Goal: Contribute content: Contribute content

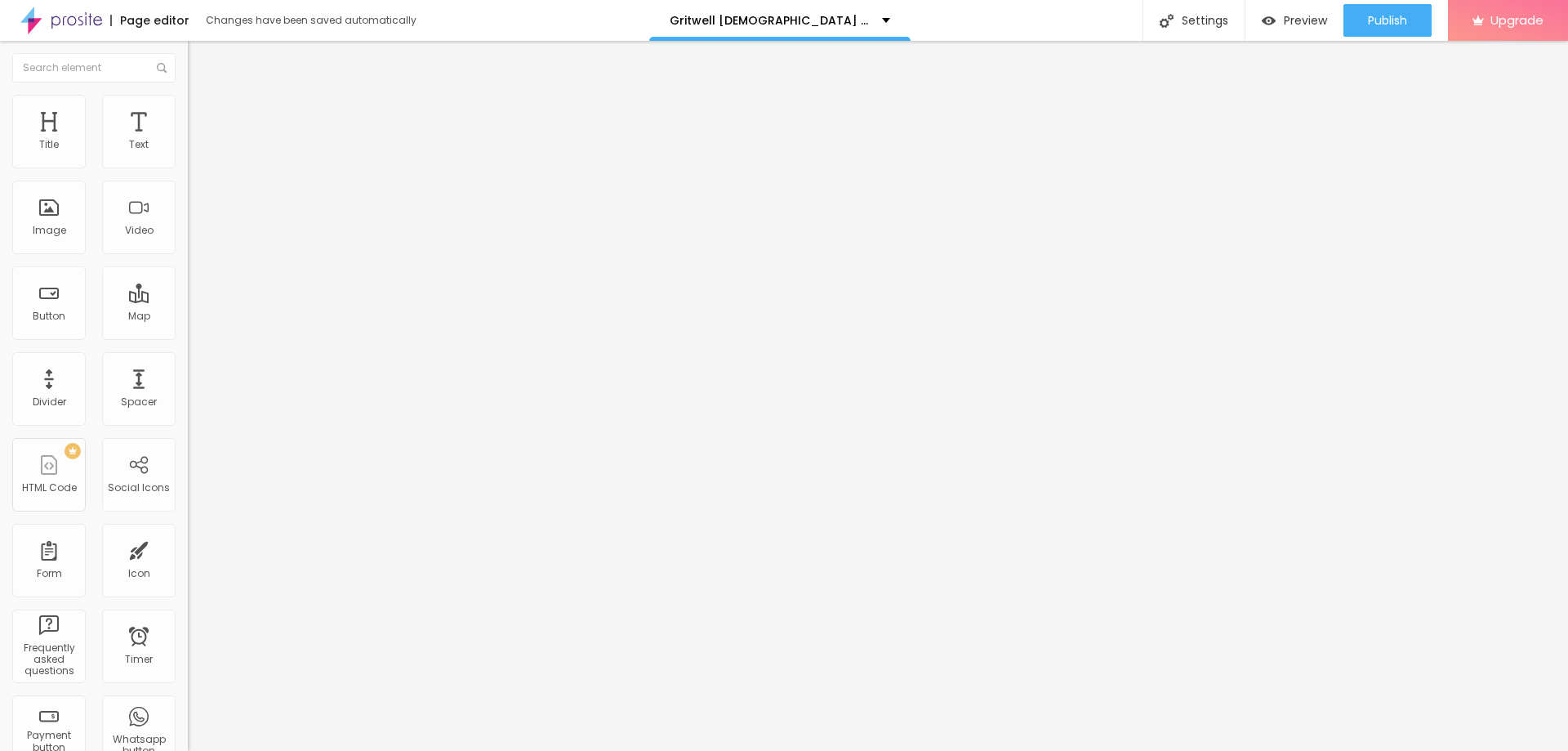
click at [188, 140] on span "Add image" at bounding box center [221, 133] width 67 height 14
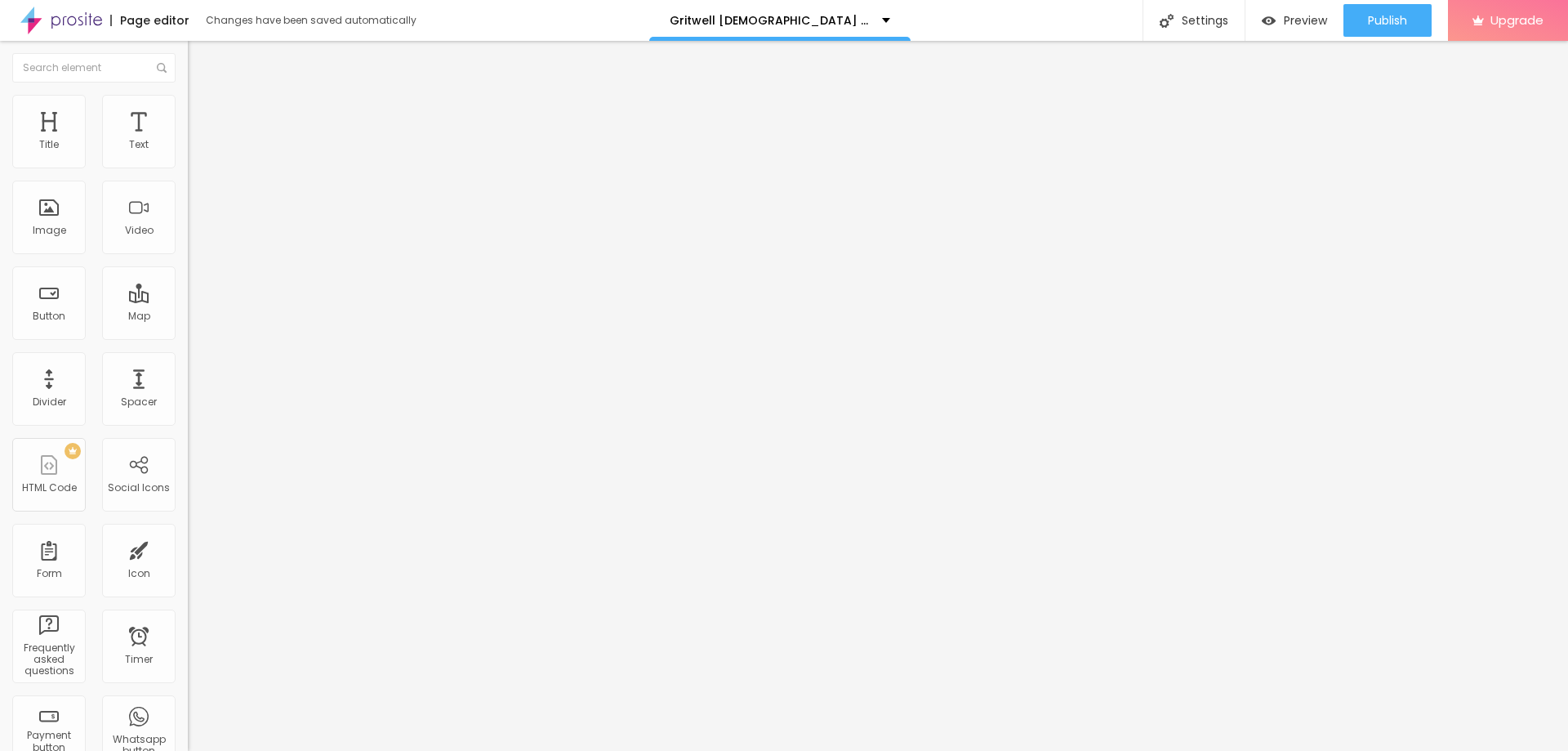
click at [188, 165] on input "text" at bounding box center [285, 157] width 196 height 16
click at [188, 335] on input "https://" at bounding box center [285, 327] width 196 height 16
paste input "[DOMAIN_NAME][URL]"
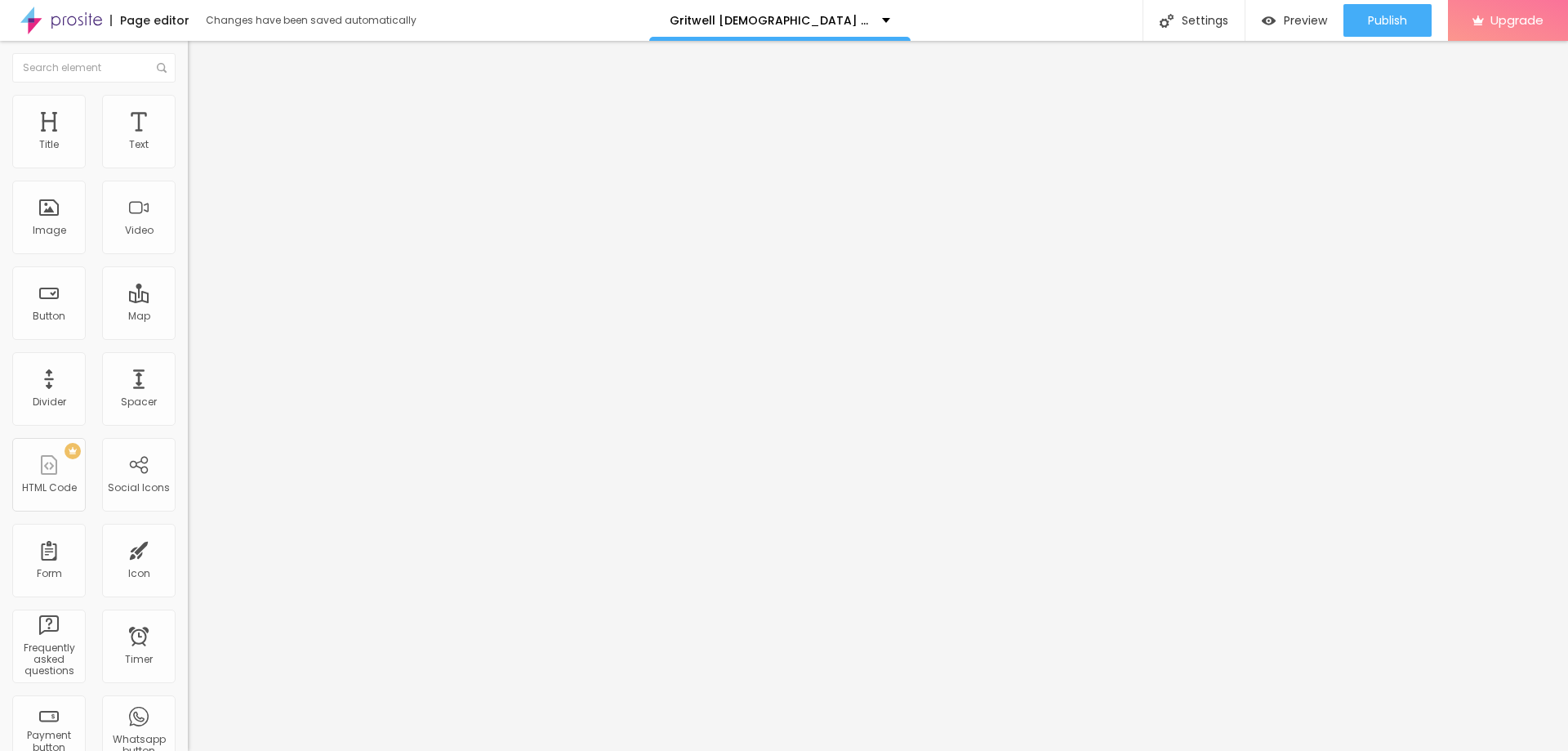
click at [188, 335] on input "[URL][DOMAIN_NAME]" at bounding box center [285, 327] width 196 height 16
type input "[URL][DOMAIN_NAME]"
click at [188, 207] on img at bounding box center [193, 201] width 12 height 12
click at [188, 220] on img at bounding box center [193, 214] width 12 height 12
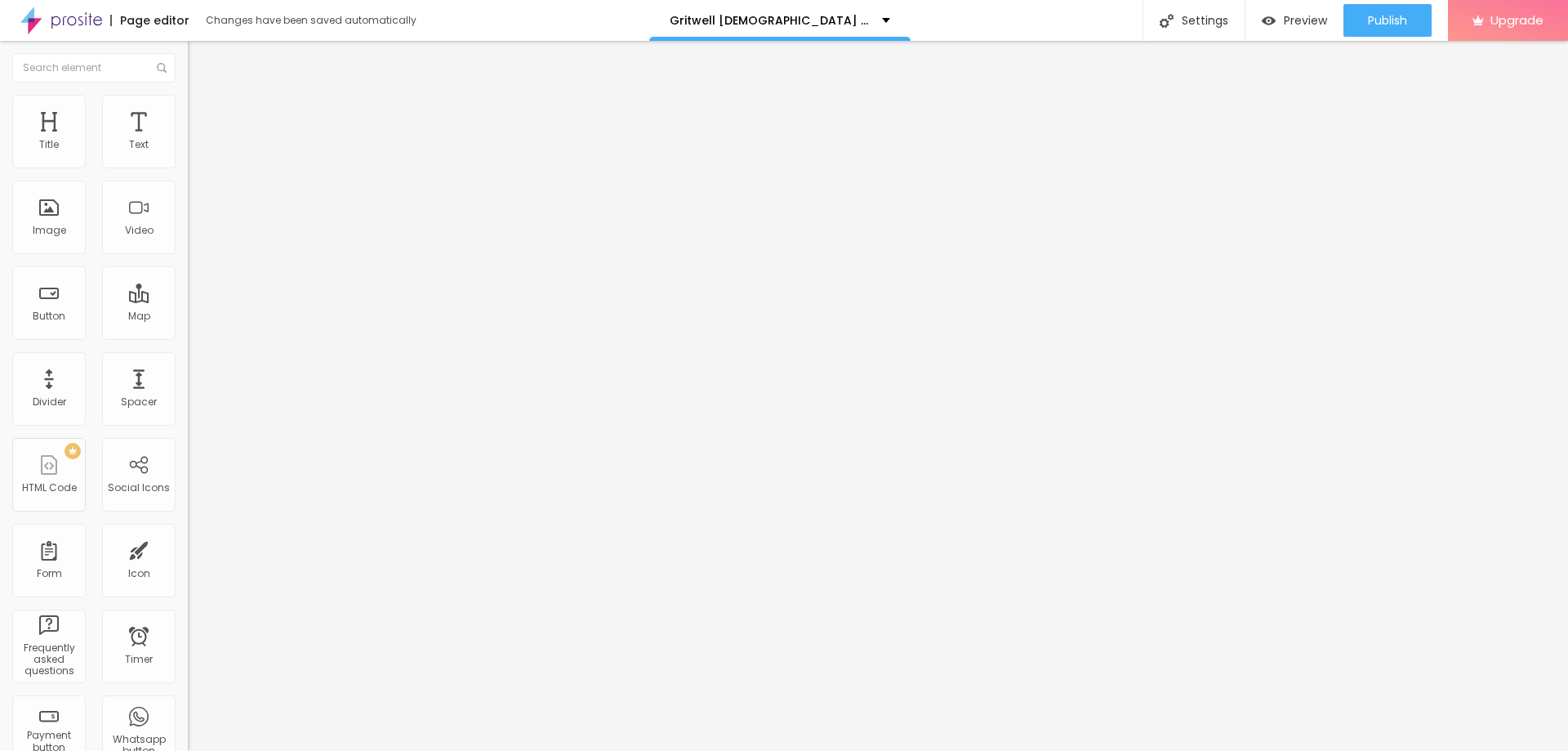
click at [188, 233] on img at bounding box center [193, 227] width 12 height 12
click at [188, 220] on img at bounding box center [193, 214] width 12 height 12
click at [188, 207] on img at bounding box center [193, 201] width 12 height 12
click at [188, 220] on img at bounding box center [193, 214] width 12 height 12
click at [188, 106] on ul "Content Style Advanced" at bounding box center [282, 103] width 188 height 49
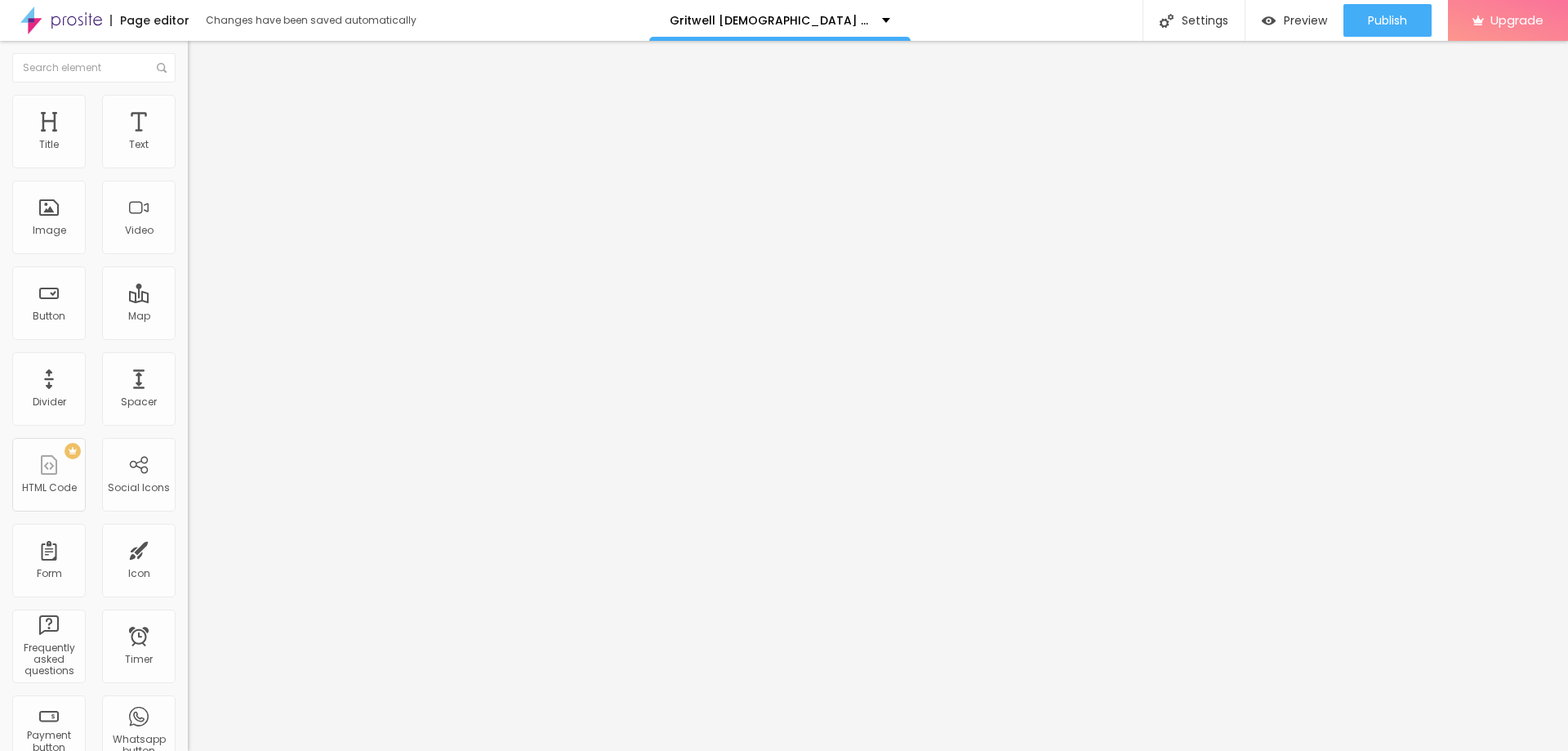
click at [202, 109] on span "Style" at bounding box center [214, 105] width 24 height 14
type input "85"
type input "80"
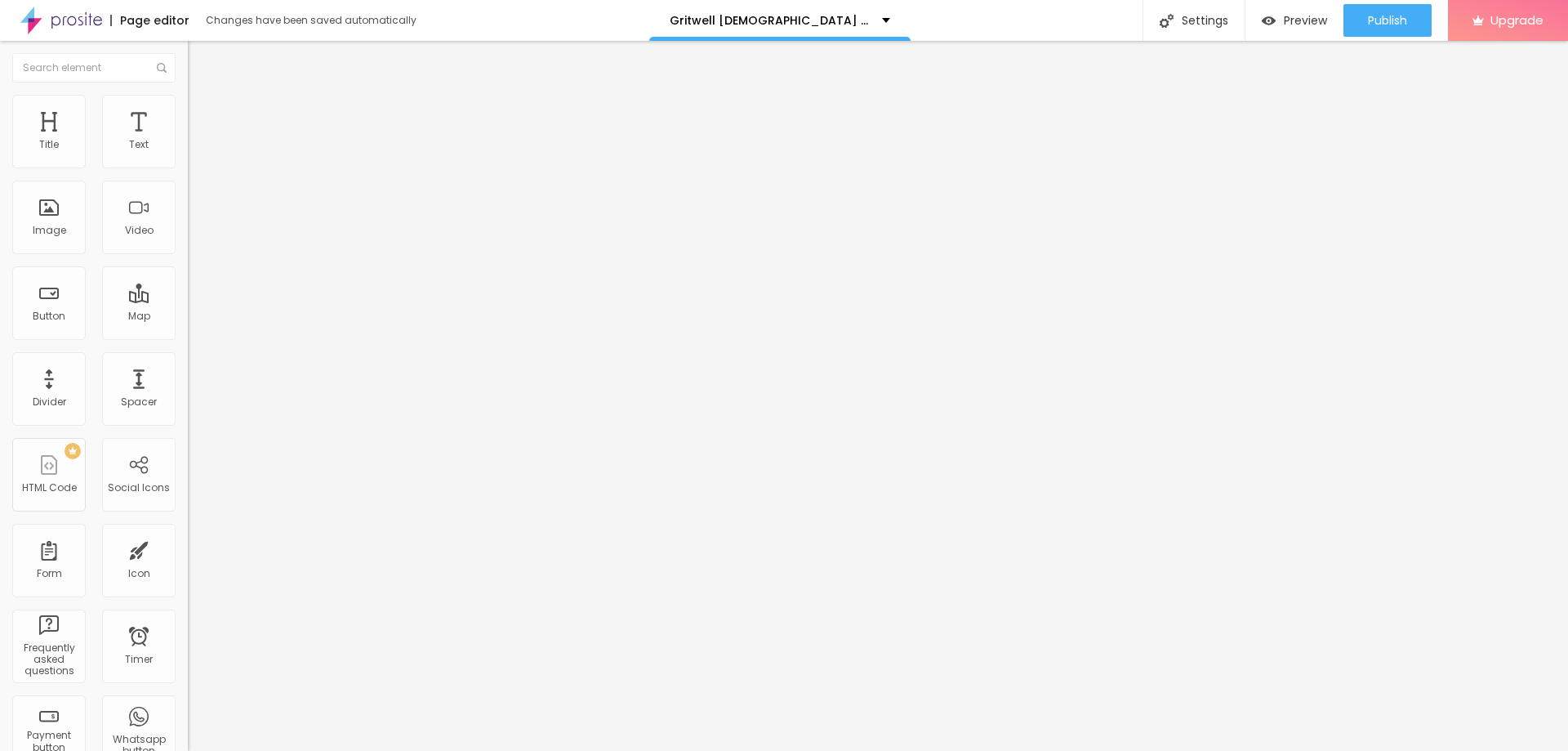
type input "75"
type input "65"
type input "60"
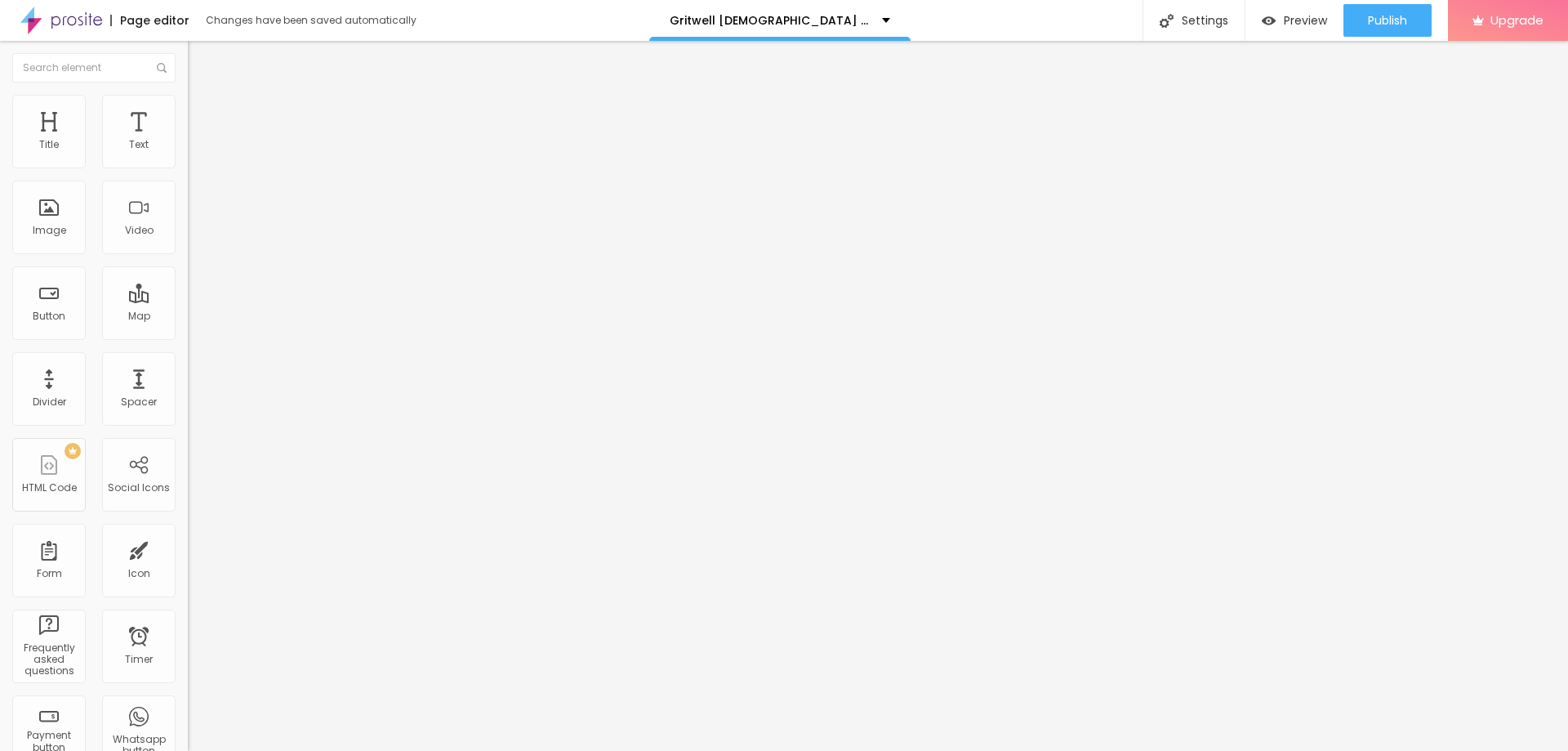
type input "60"
type input "55"
type input "50"
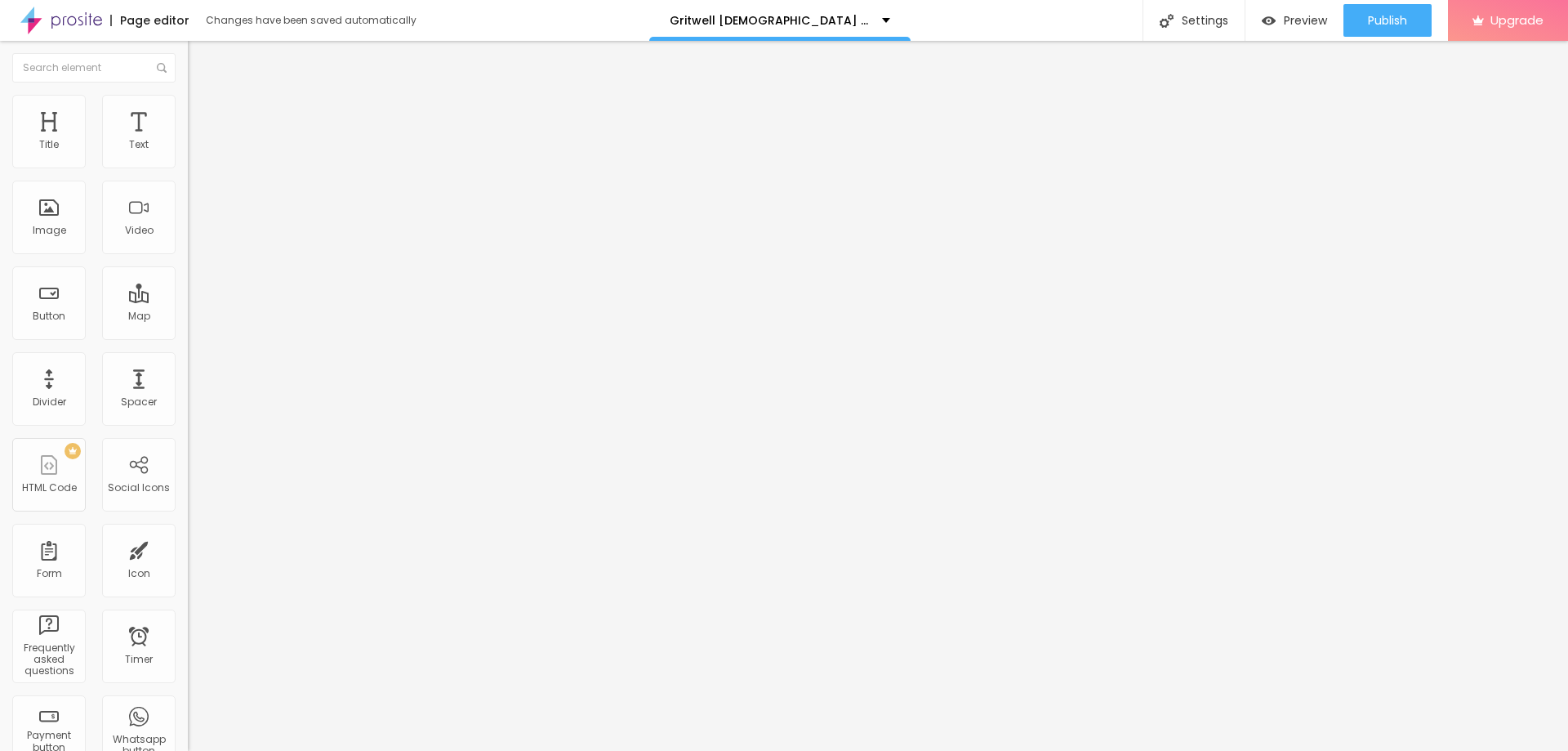
type input "45"
type input "40"
type input "35"
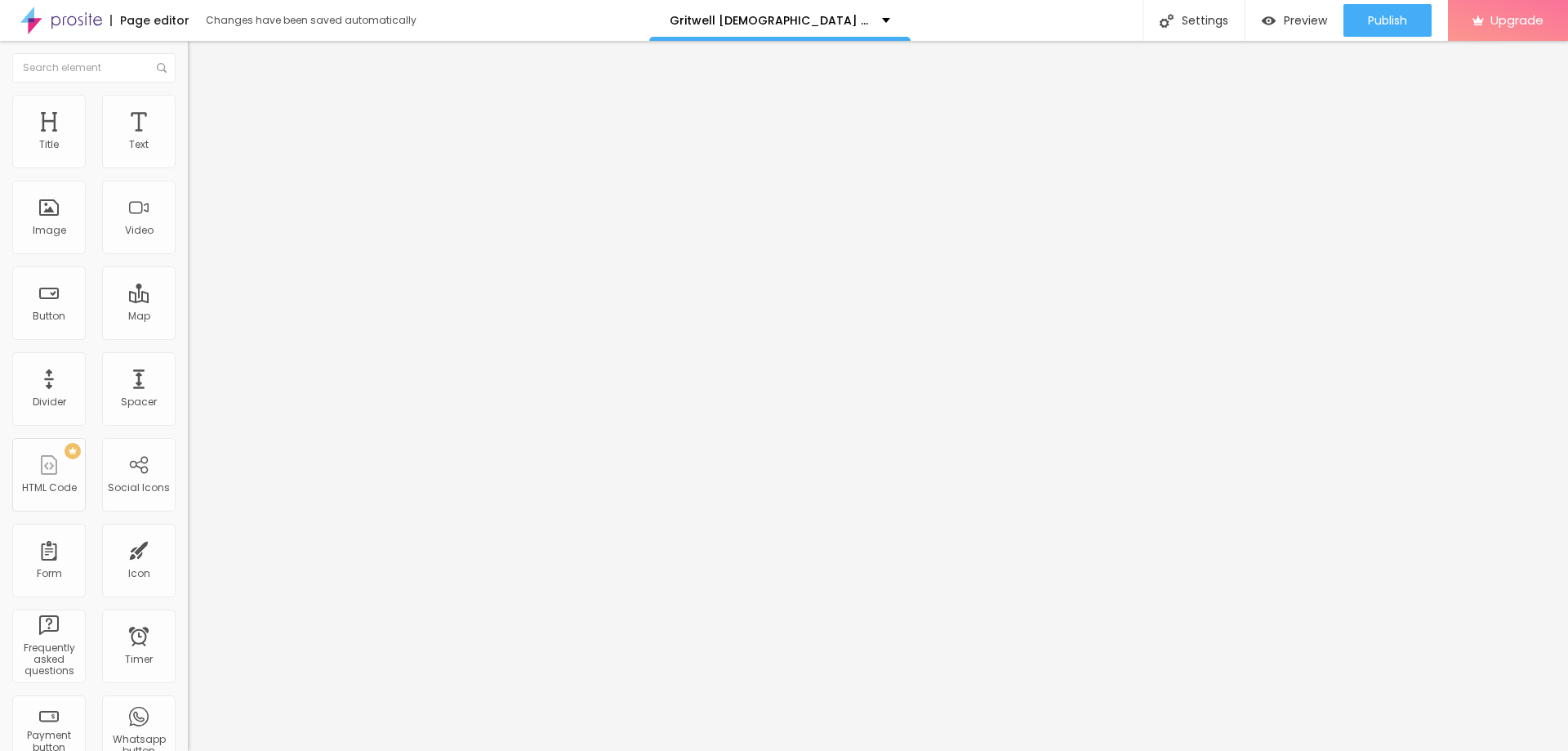
type input "35"
type input "30"
type input "25"
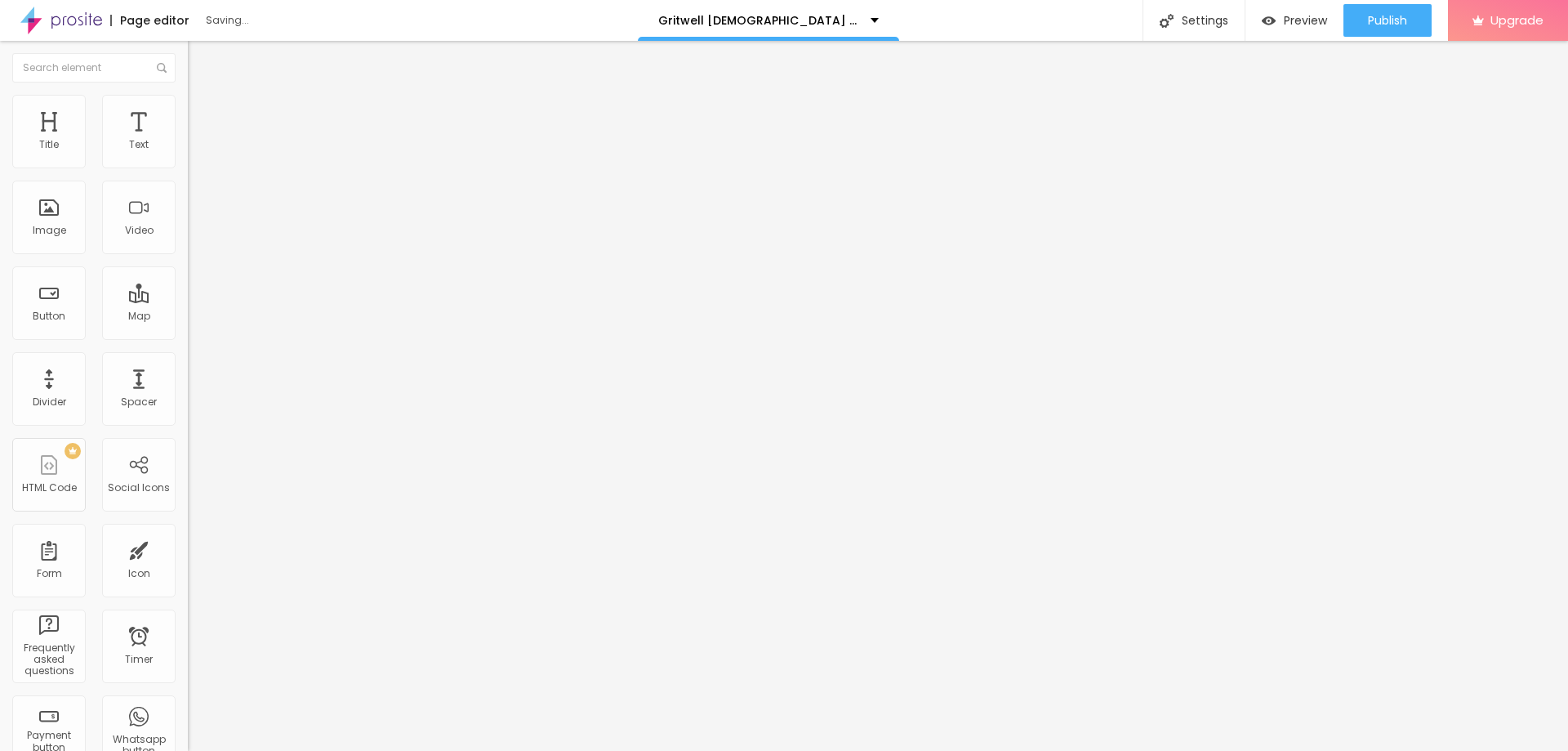
type input "10"
type input "15"
type input "20"
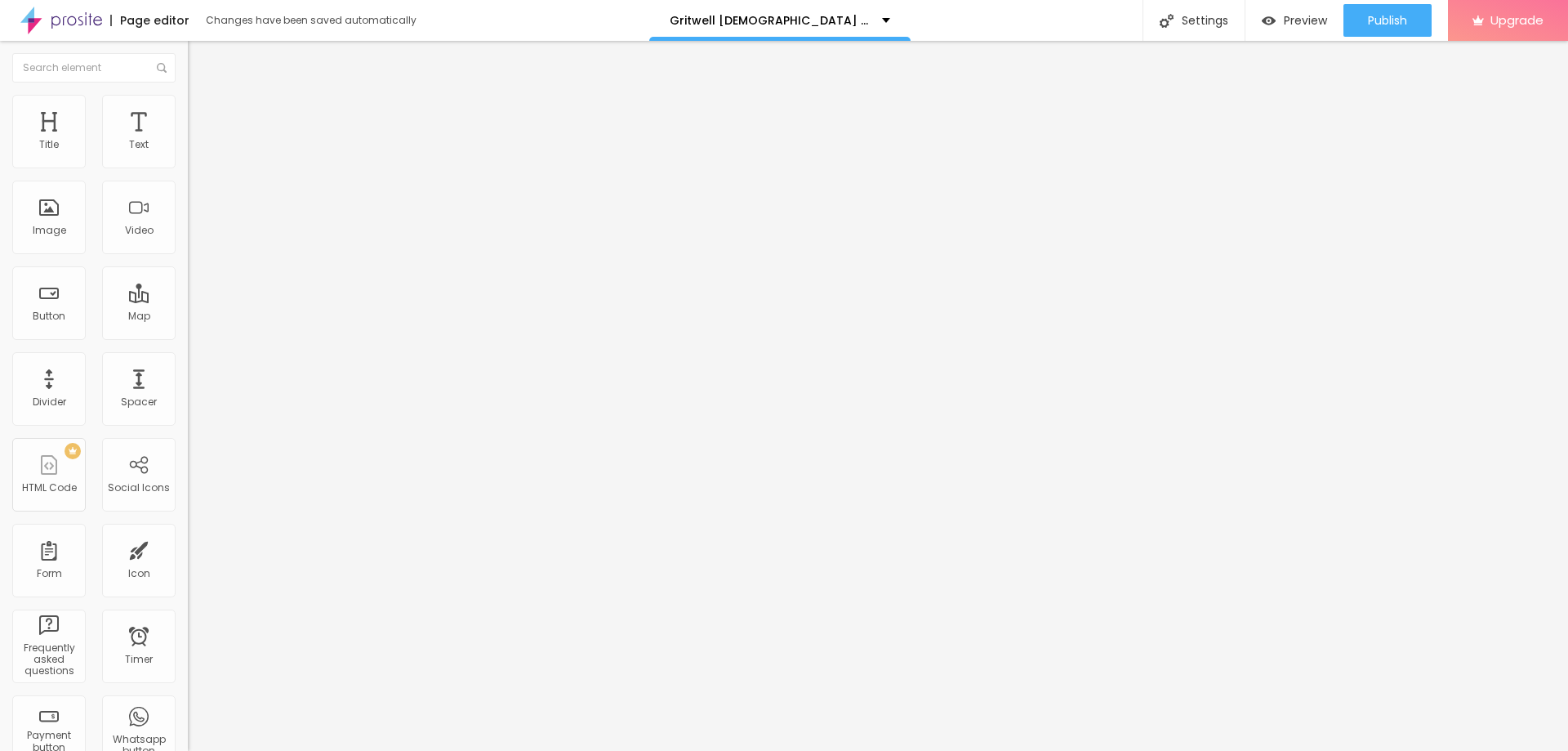
type input "20"
type input "25"
type input "30"
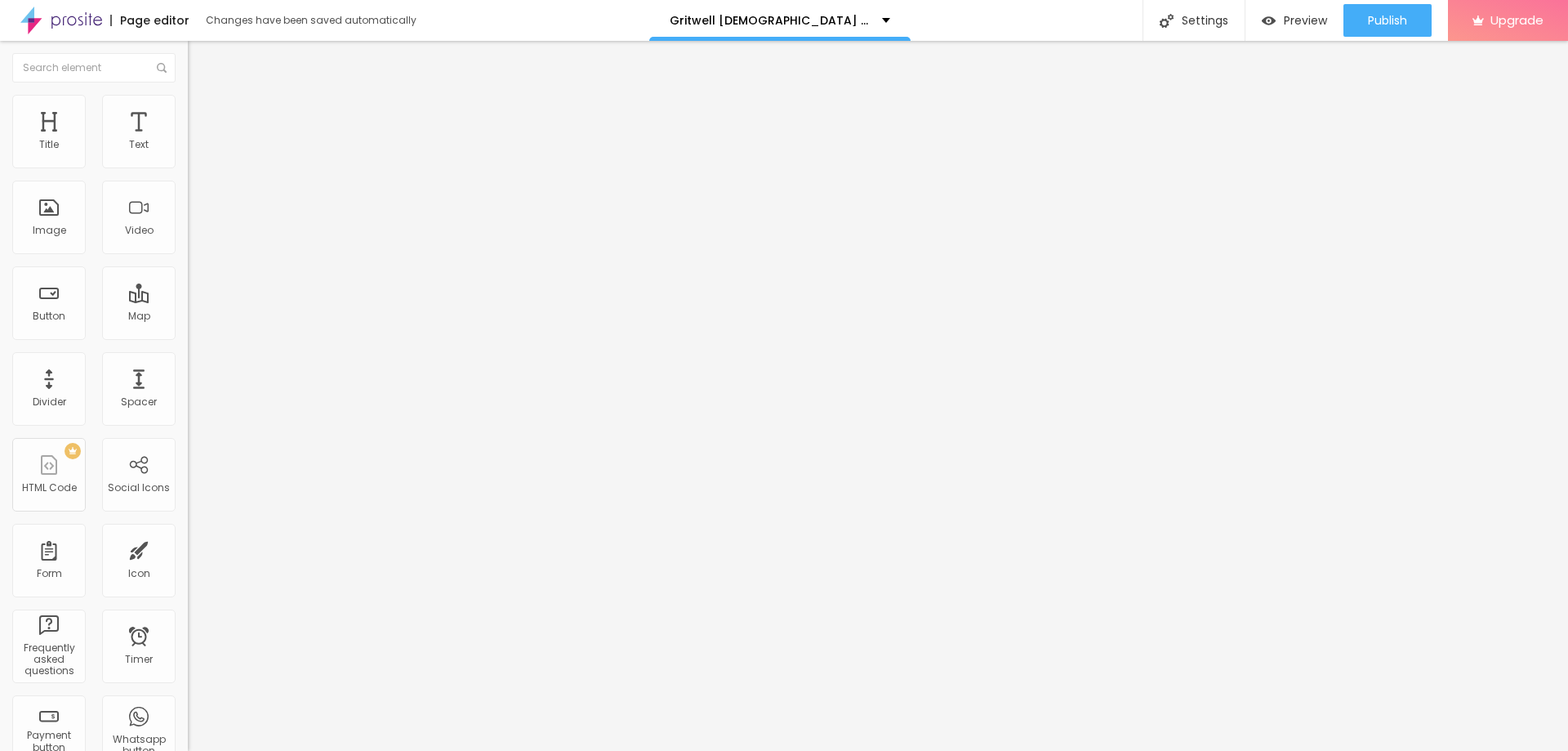
type input "35"
type input "40"
type input "45"
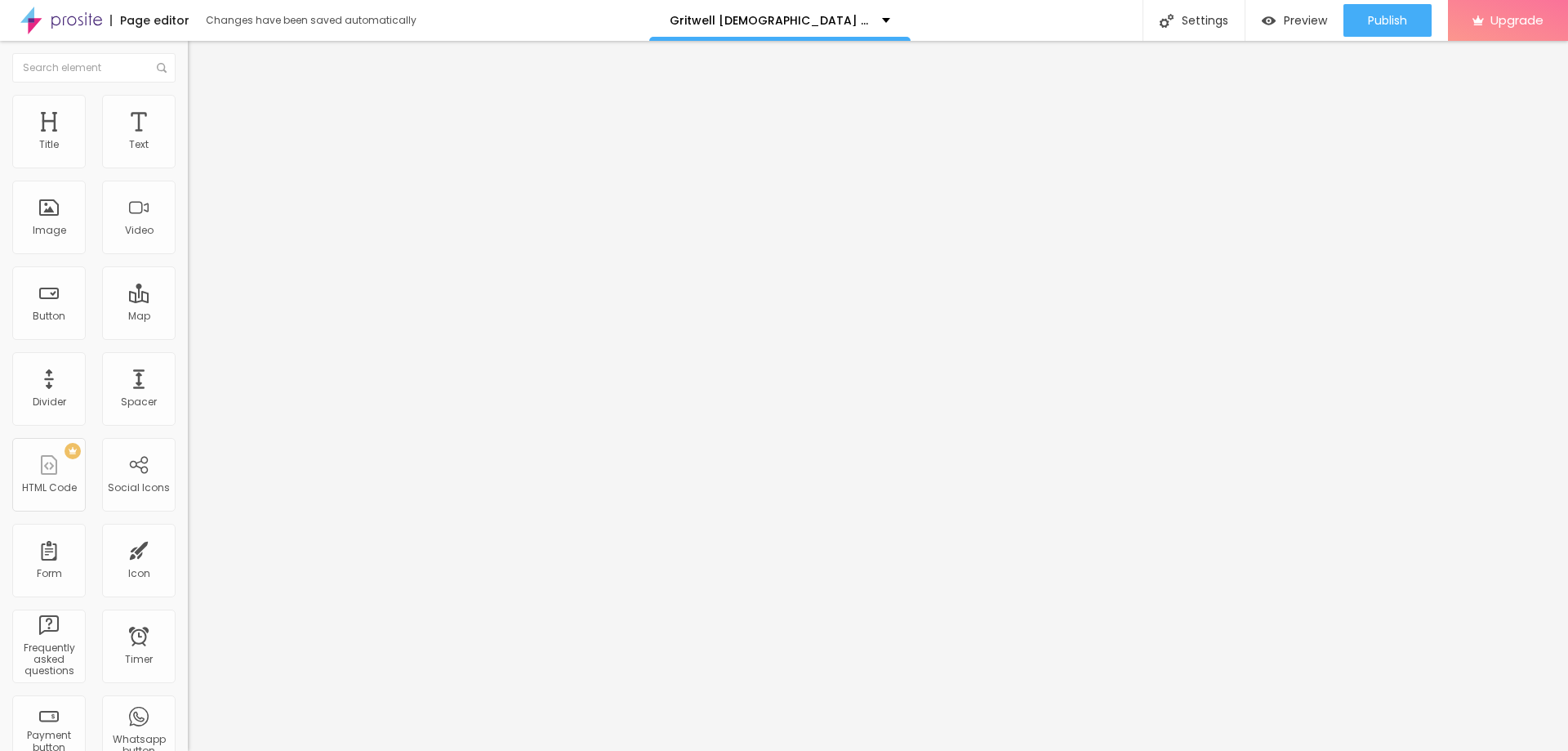
type input "45"
type input "50"
type input "55"
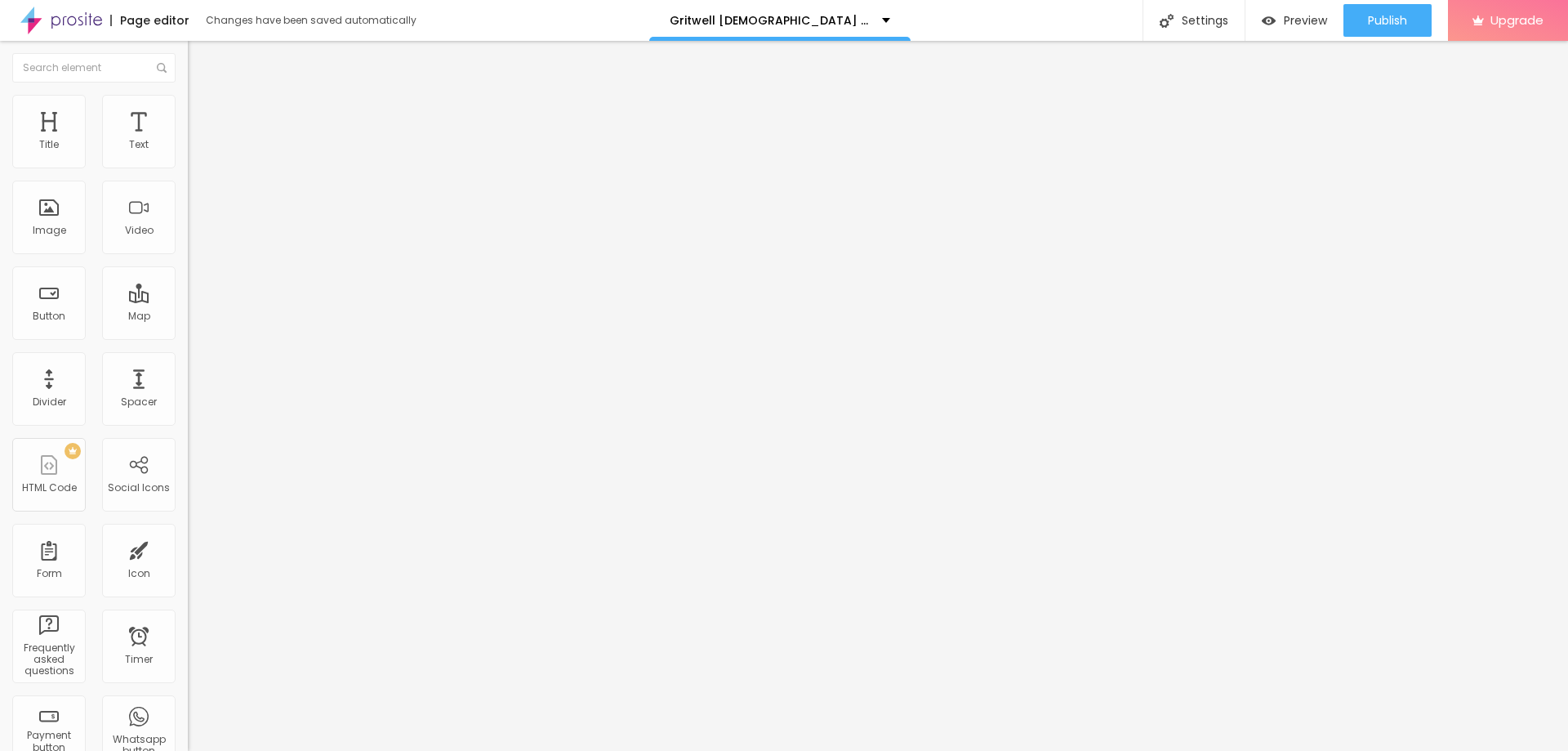
type input "60"
type input "65"
type input "70"
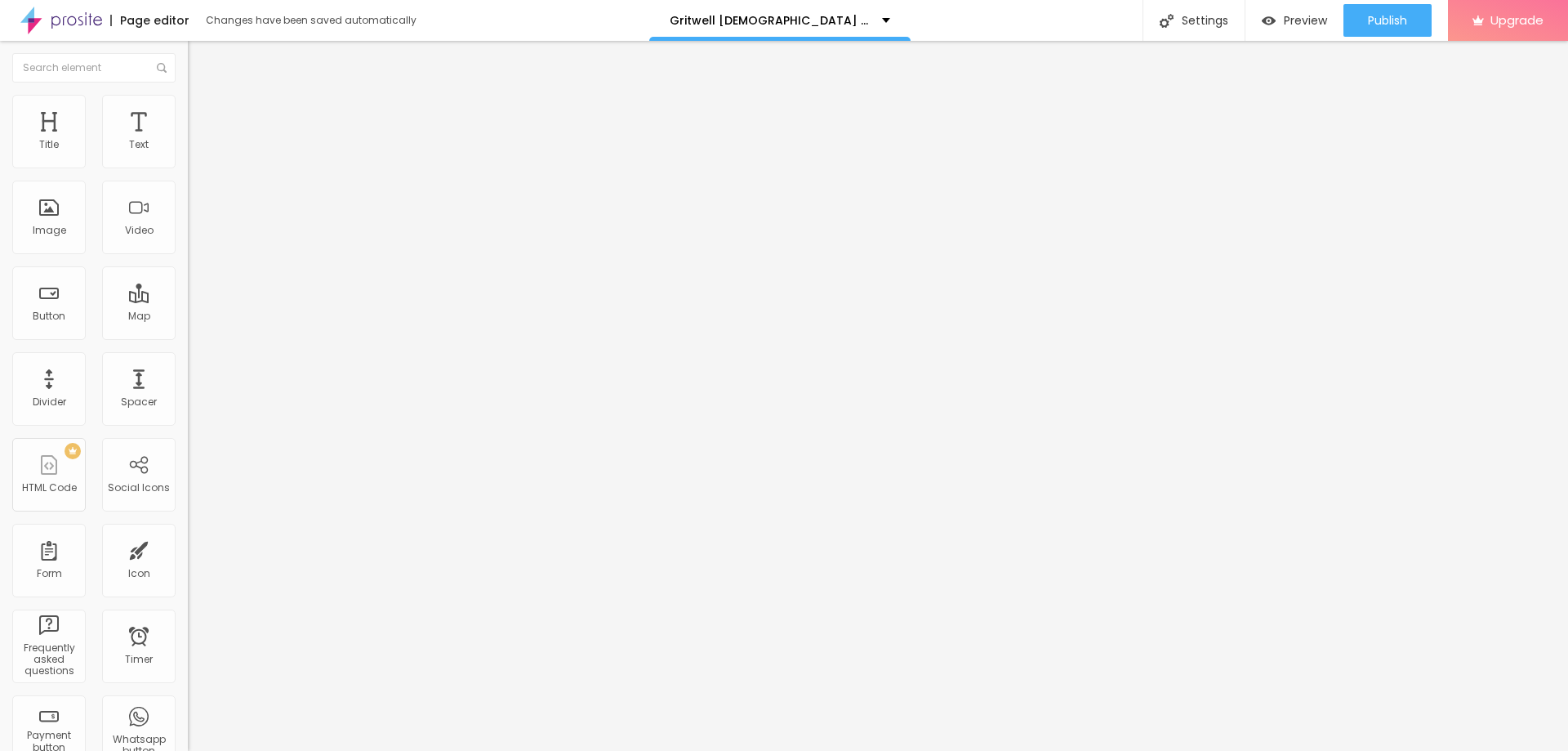
type input "70"
type input "75"
type input "80"
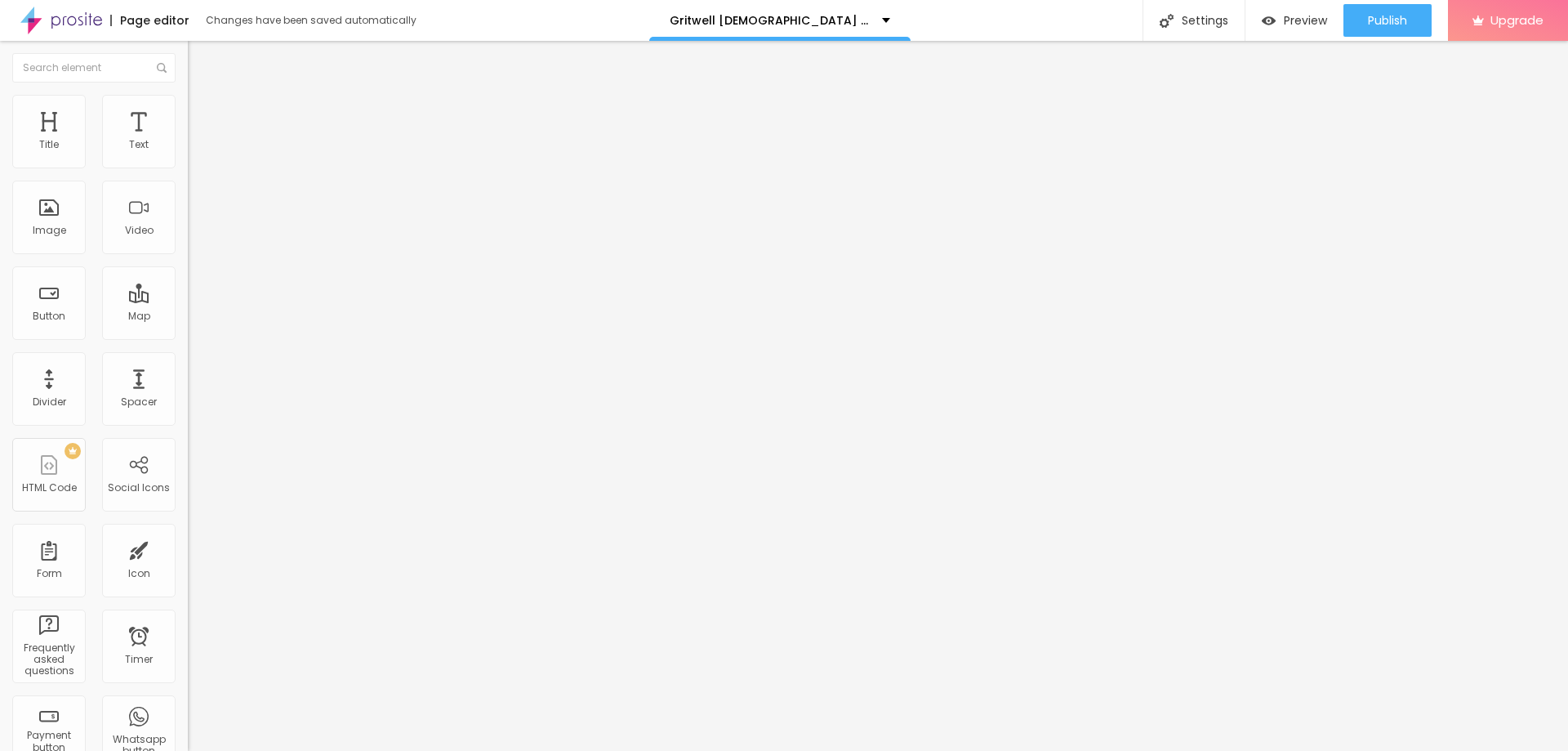
type input "85"
type input "90"
type input "95"
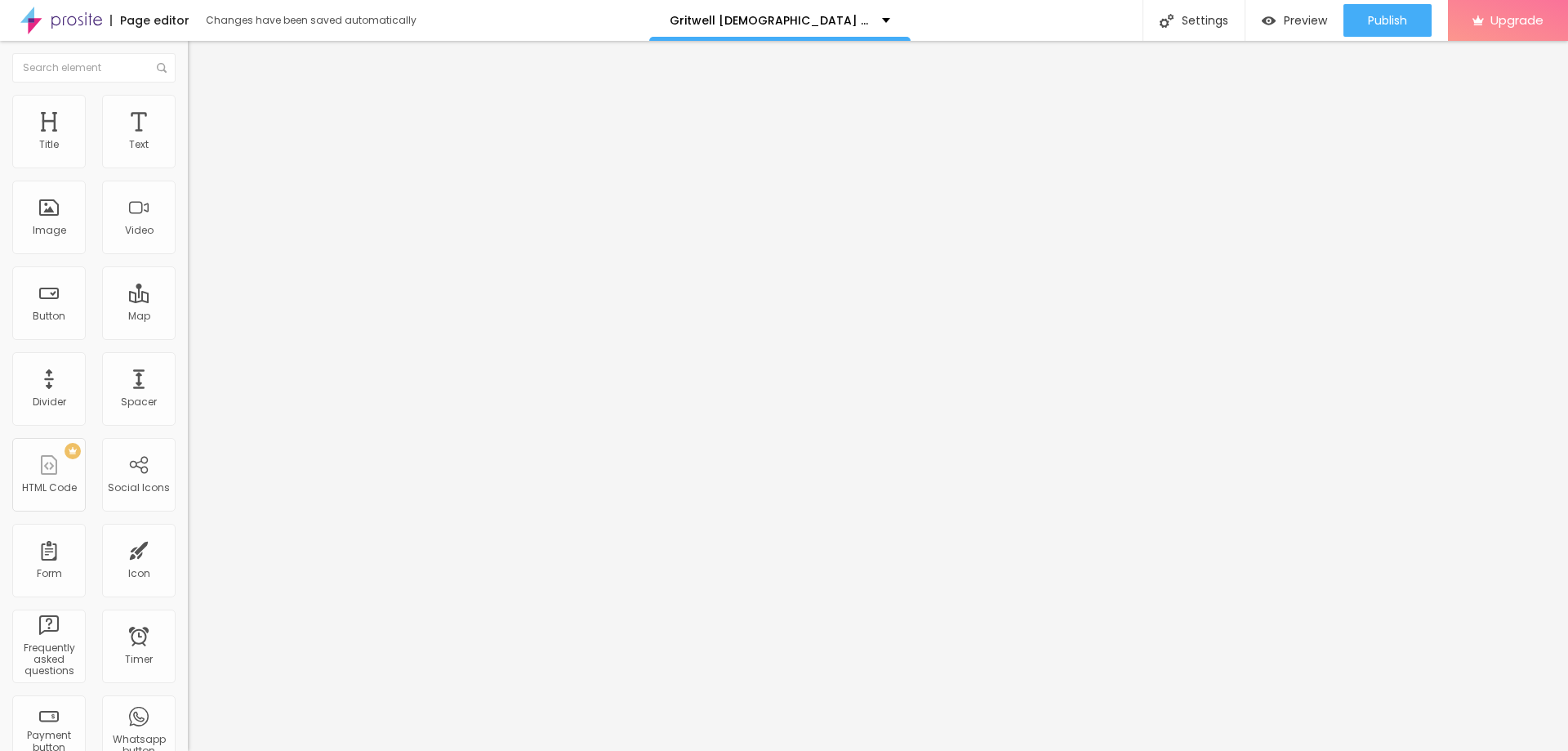
type input "95"
type input "100"
type input "90"
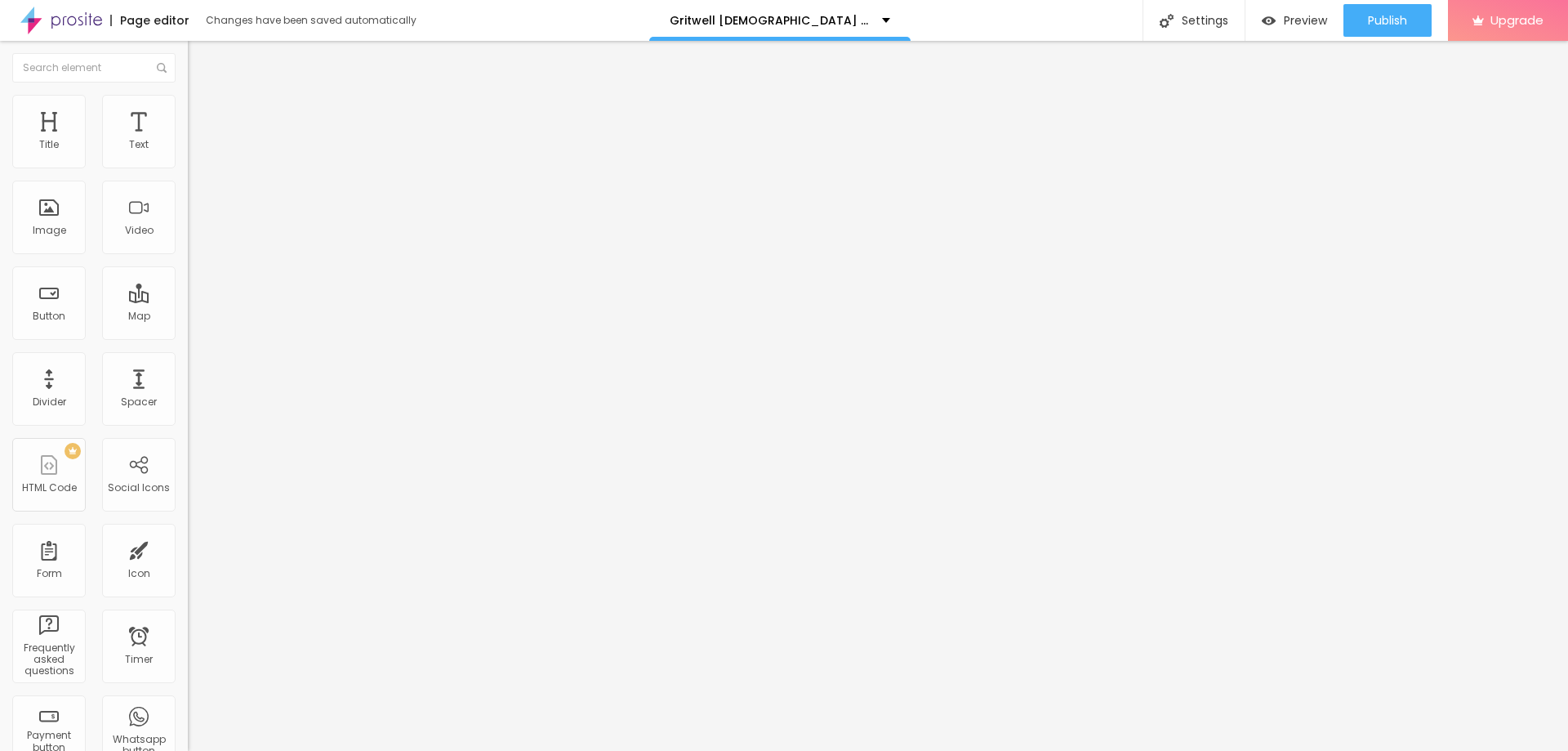
type input "85"
type input "80"
type input "75"
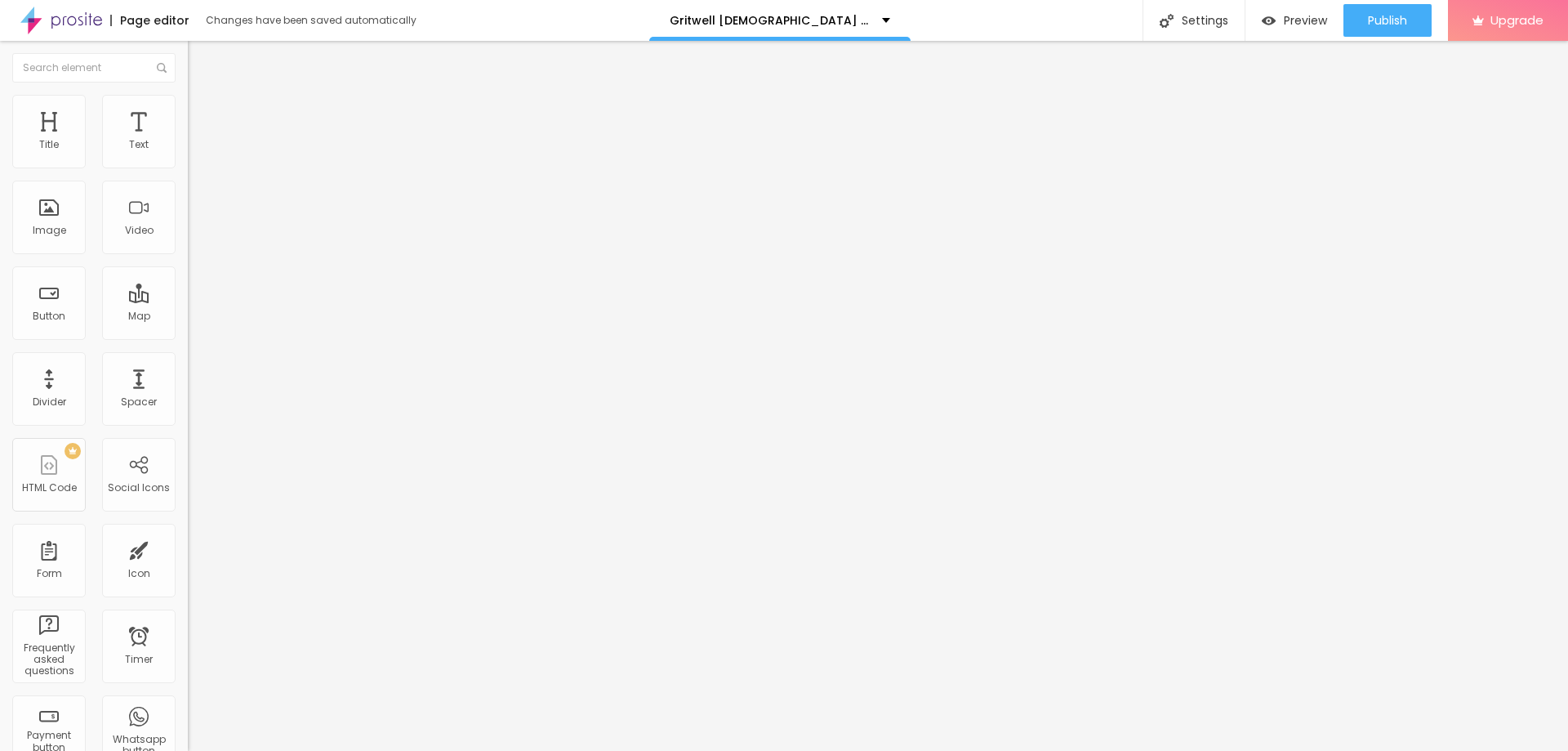
type input "75"
type input "70"
type input "65"
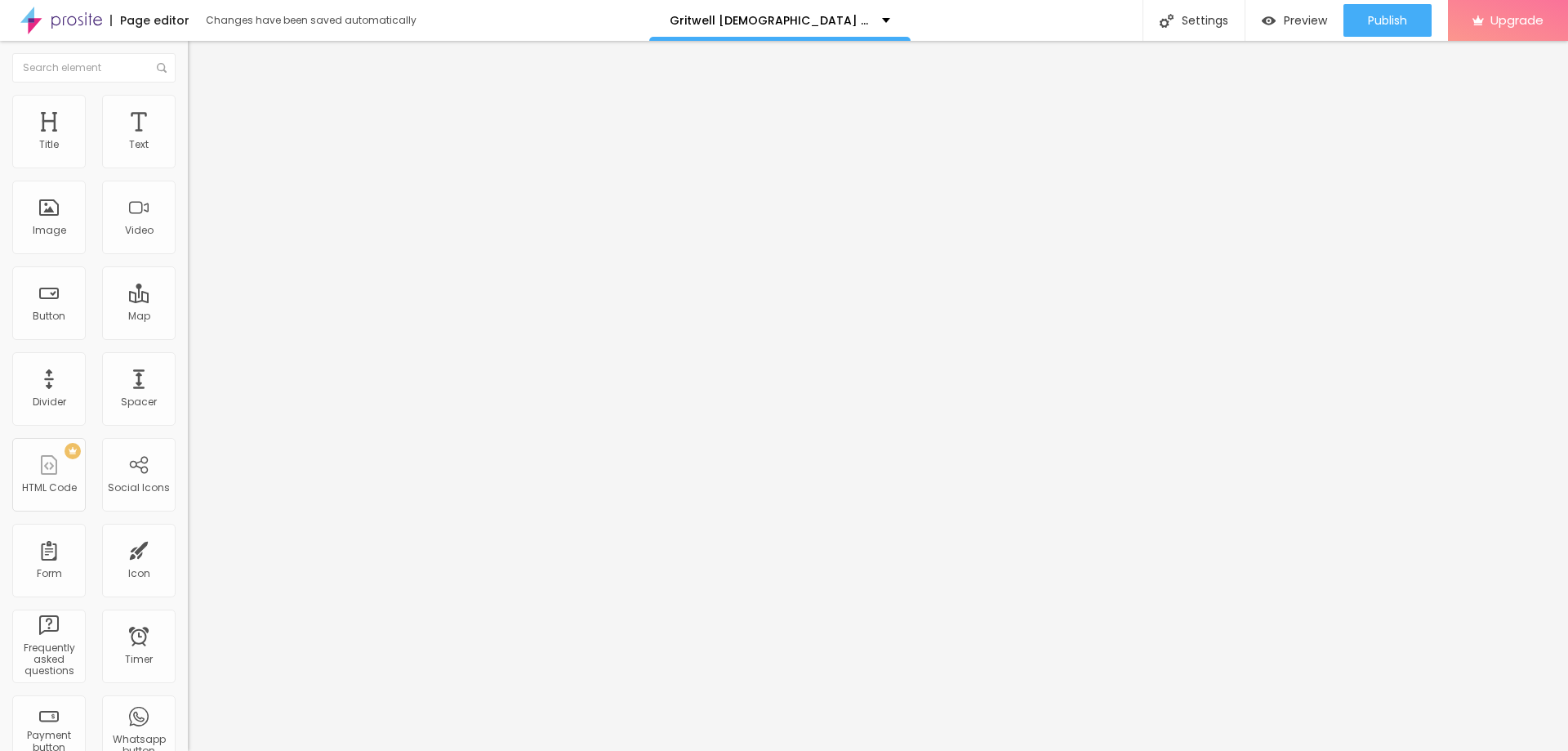
type input "60"
type input "55"
type input "50"
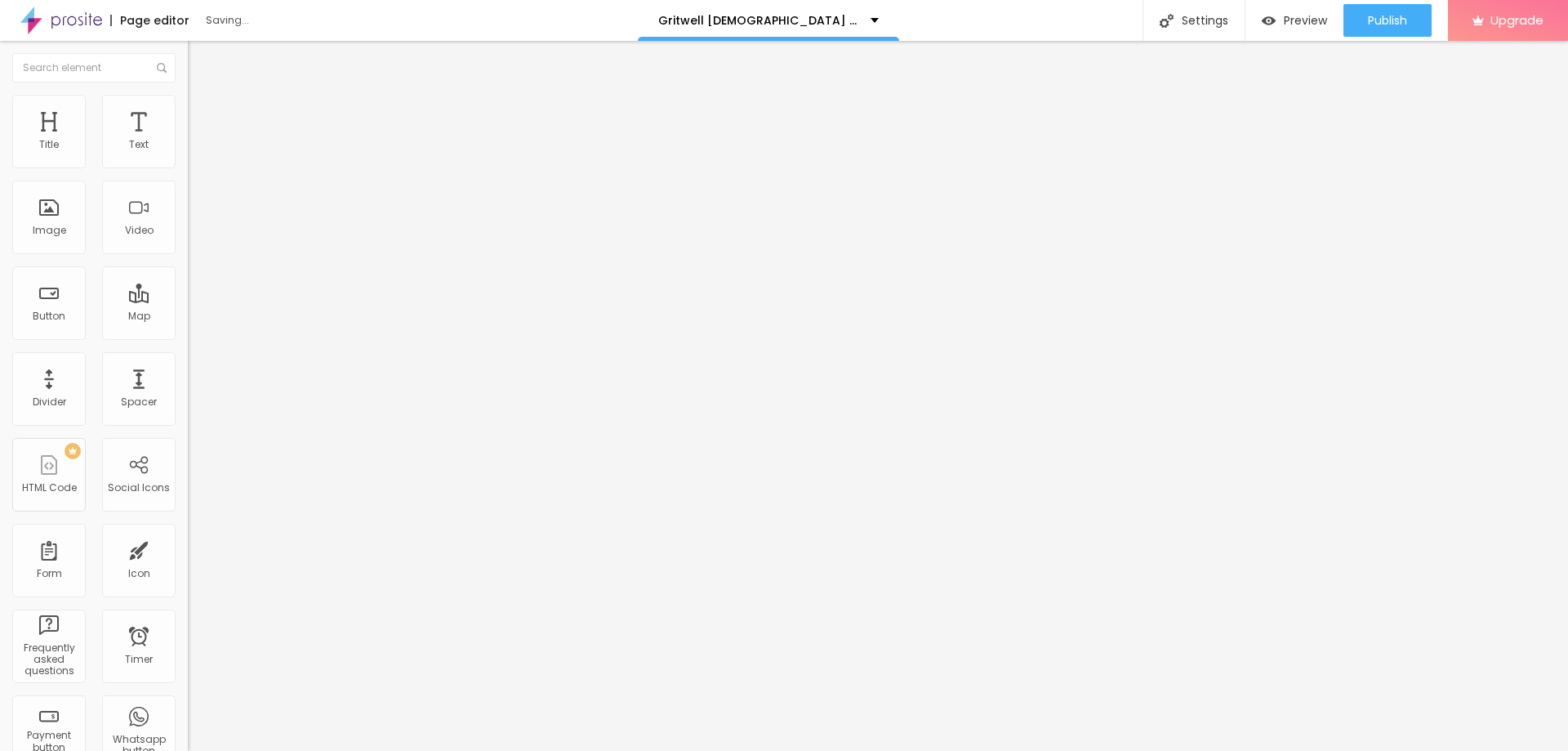
type input "50"
type input "45"
type input "40"
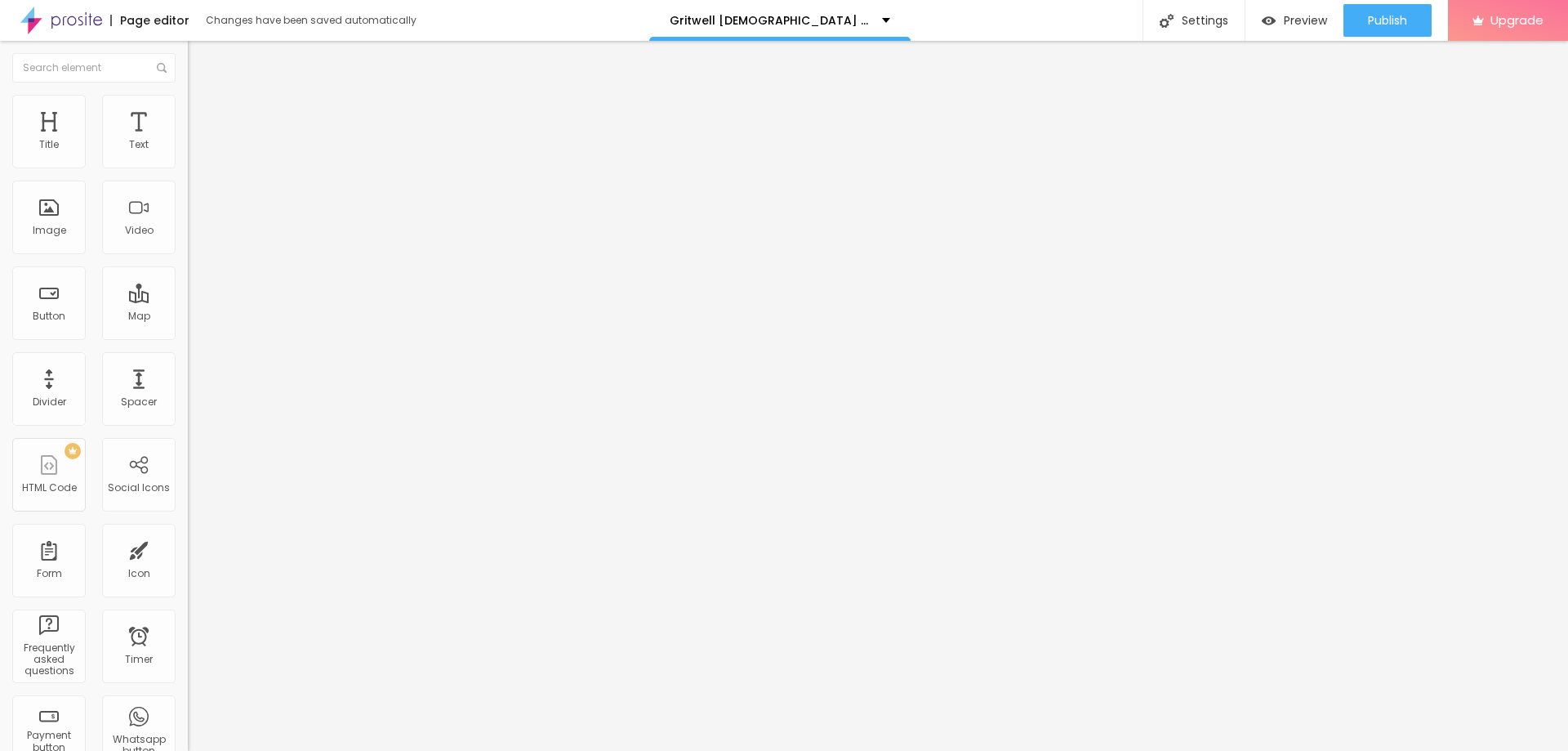
type input "35"
type input "30"
type input "25"
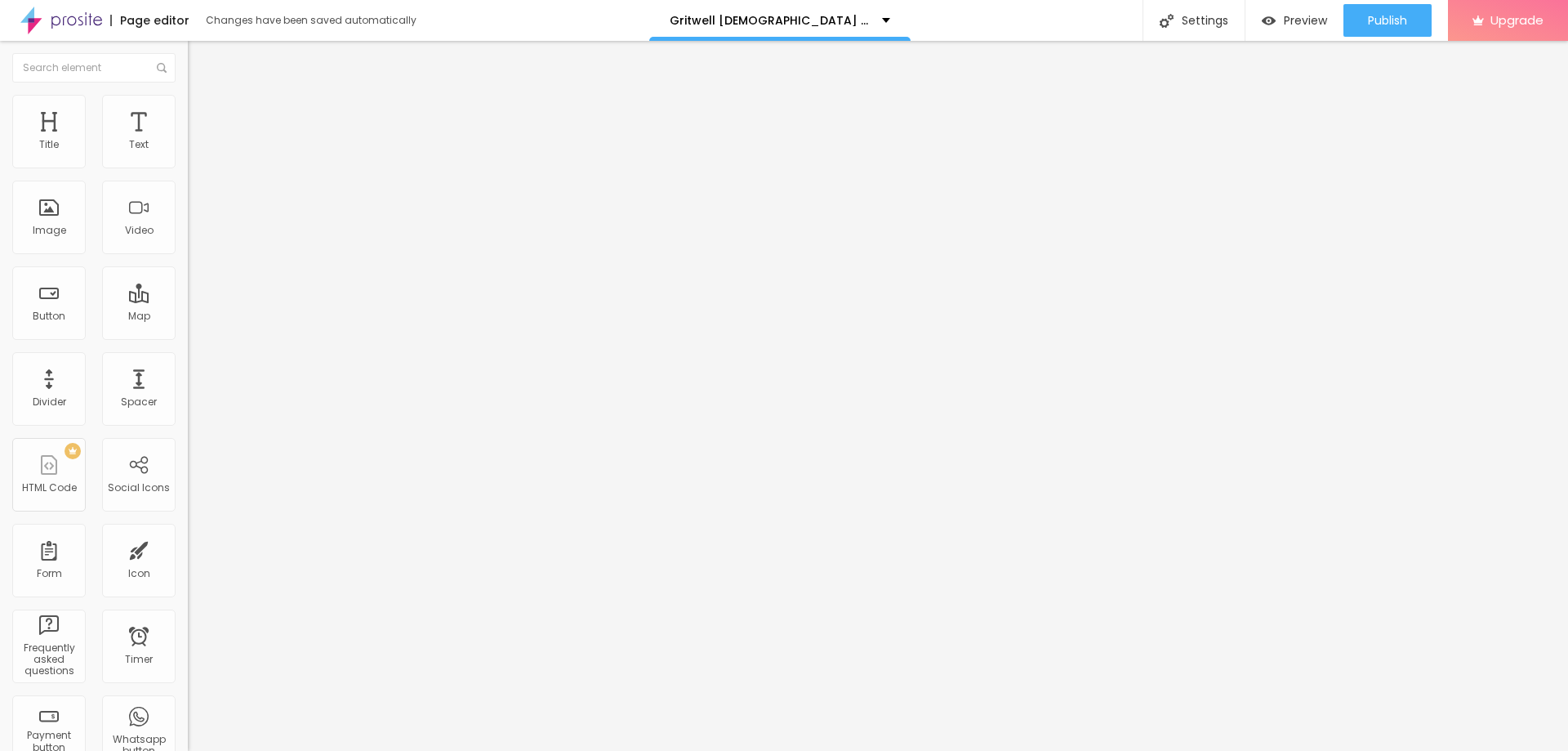
drag, startPoint x: 169, startPoint y: 177, endPoint x: 43, endPoint y: 180, distance: 126.0
type input "25"
click at [188, 168] on input "range" at bounding box center [241, 160] width 106 height 13
type input "7"
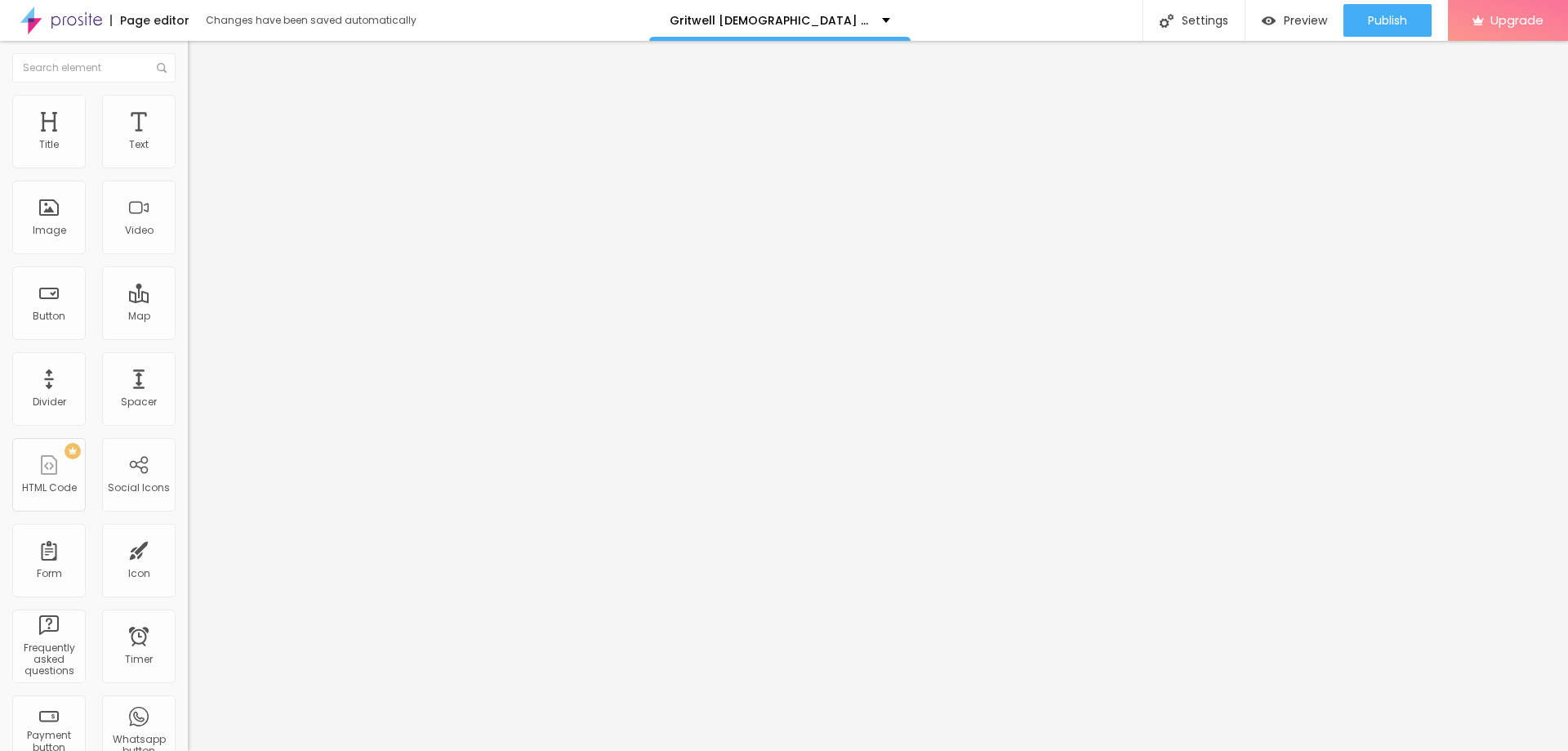
type input "9"
type input "13"
type input "22"
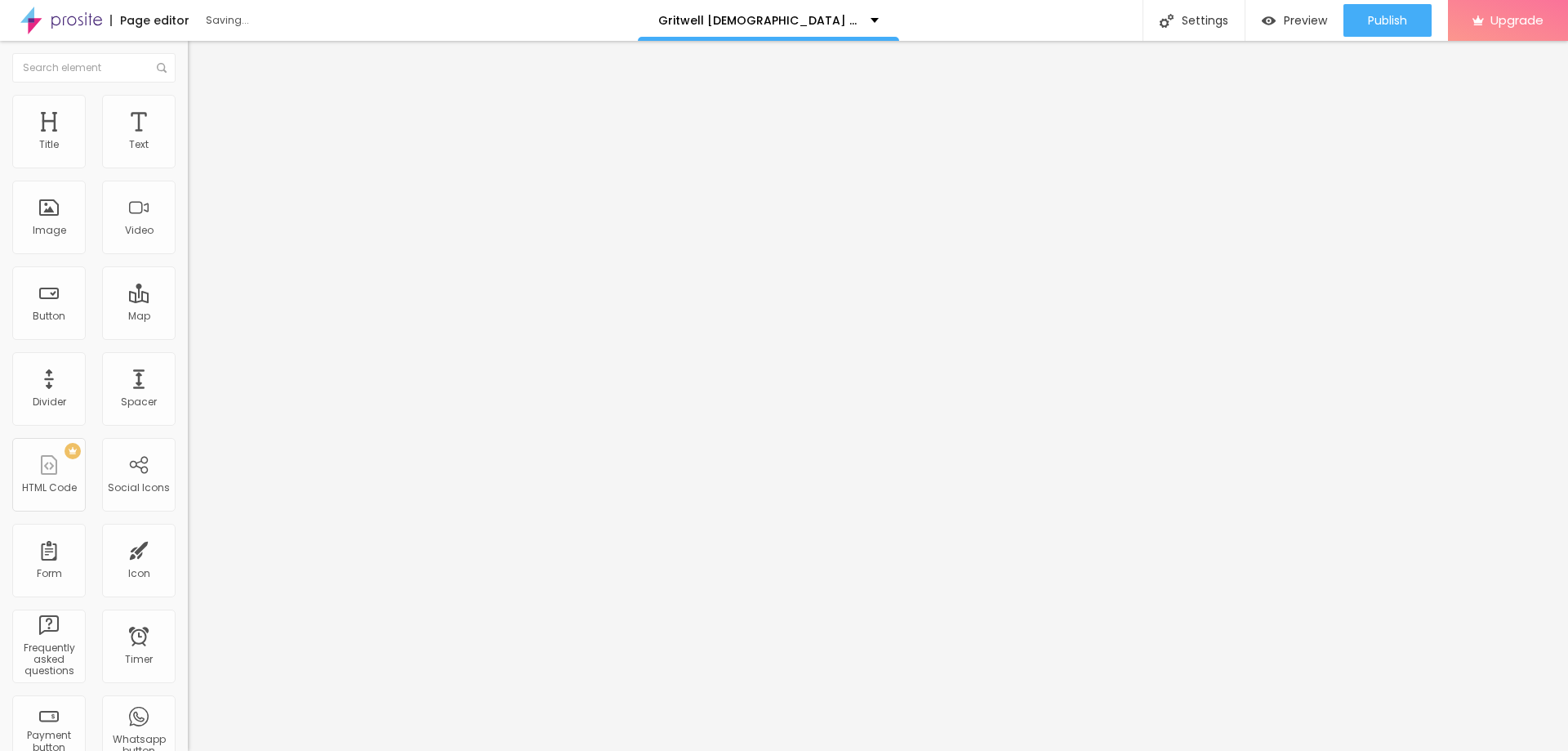
type input "22"
type input "25"
type input "33"
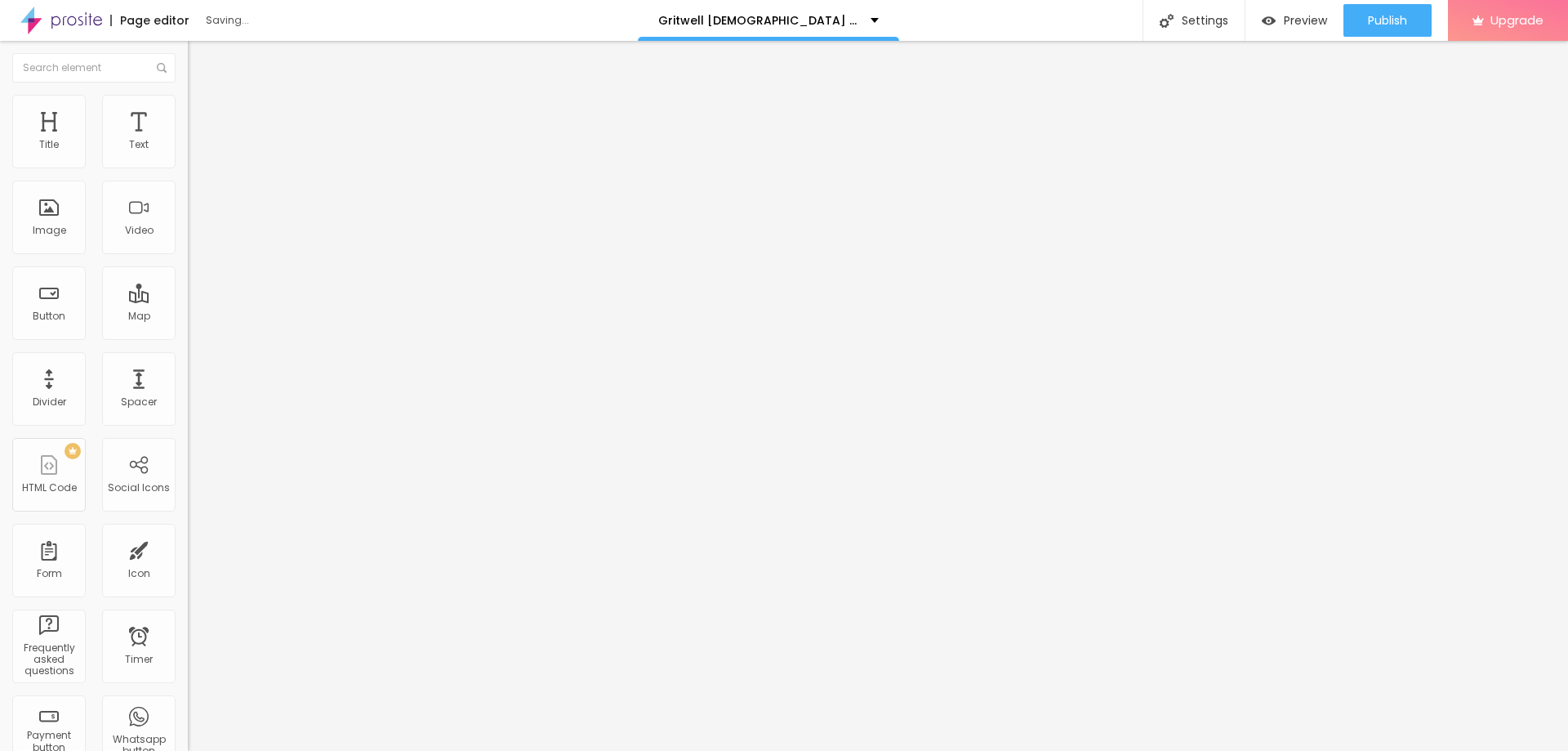
type input "36"
type input "39"
type input "41"
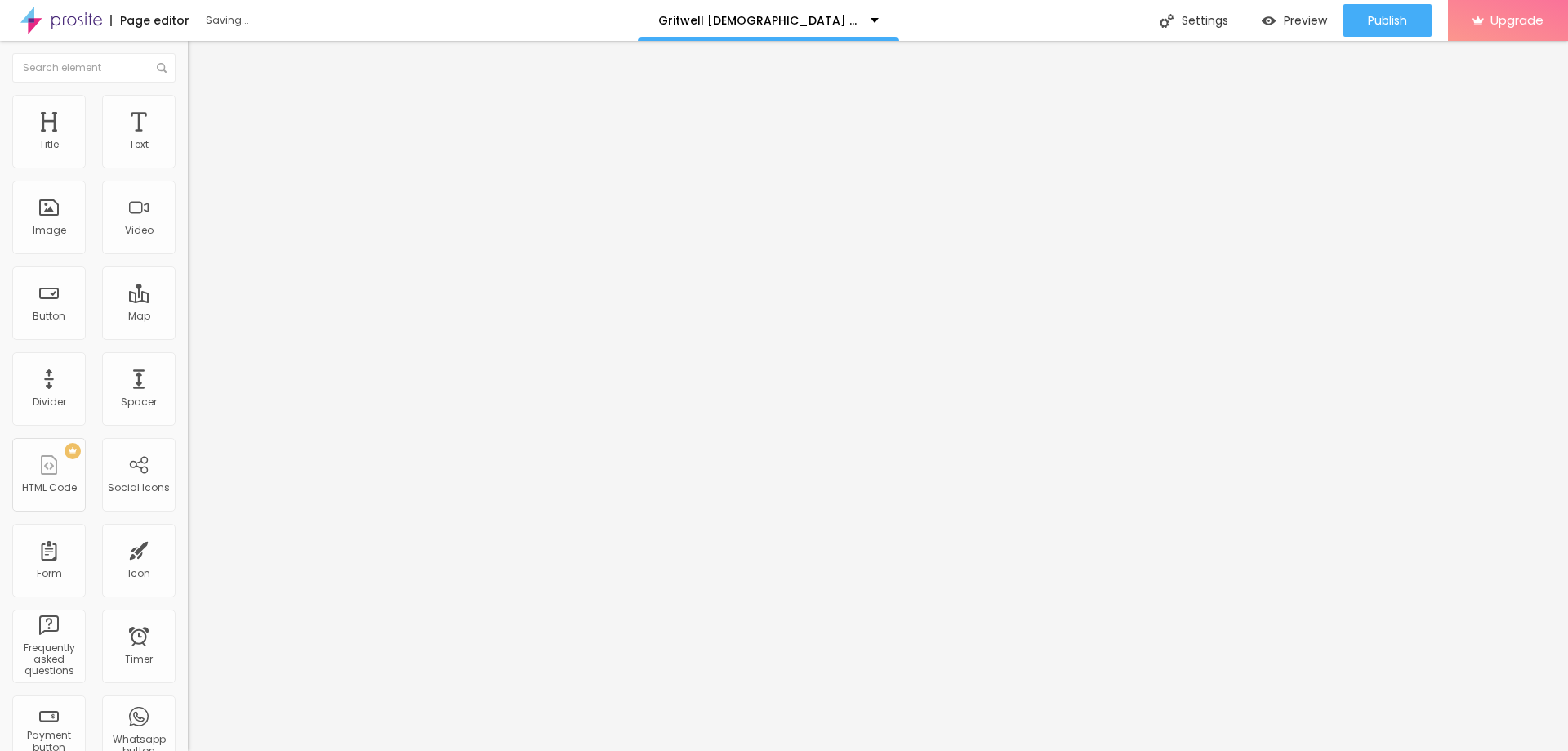
type input "41"
type input "44"
type input "49"
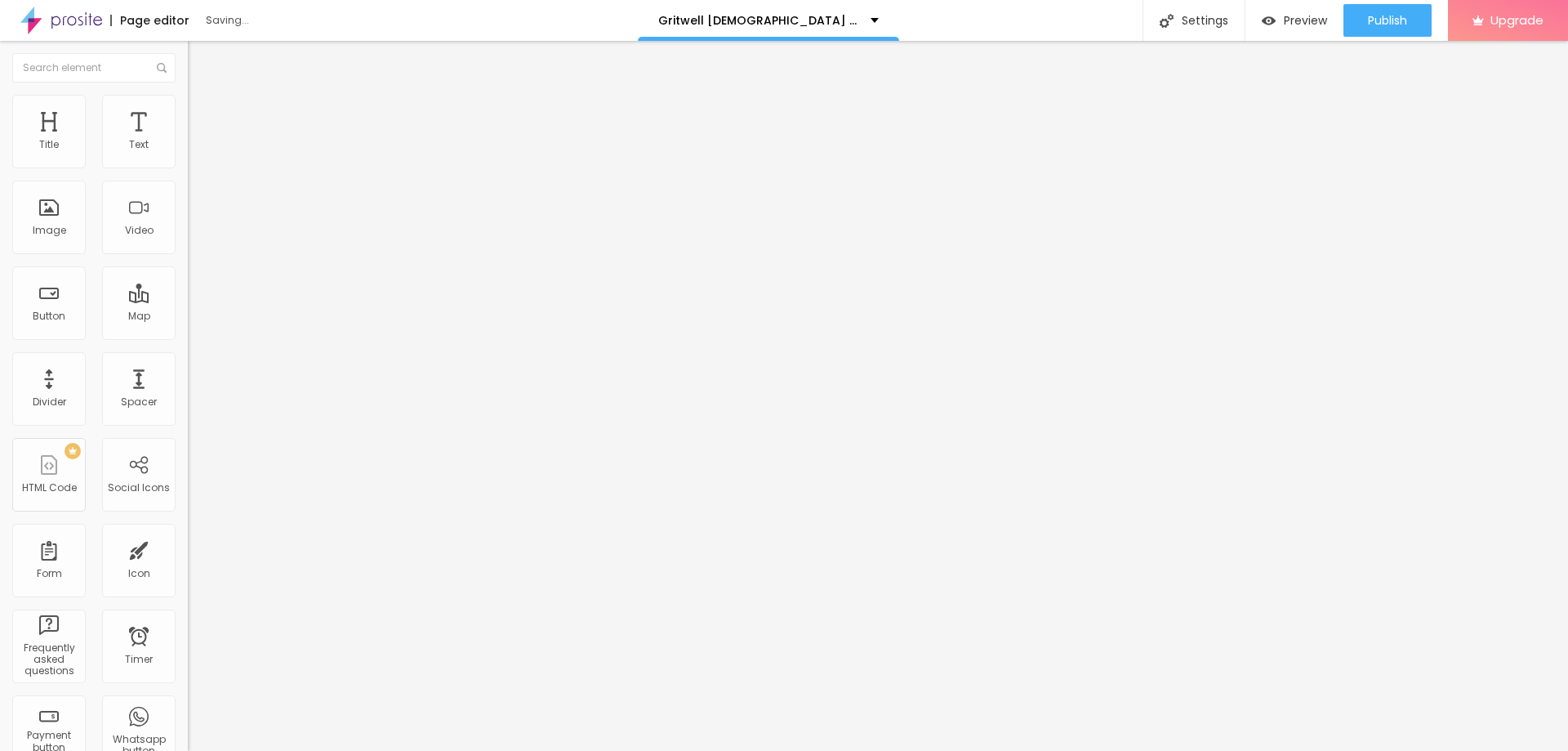
type input "53"
type input "56"
type input "59"
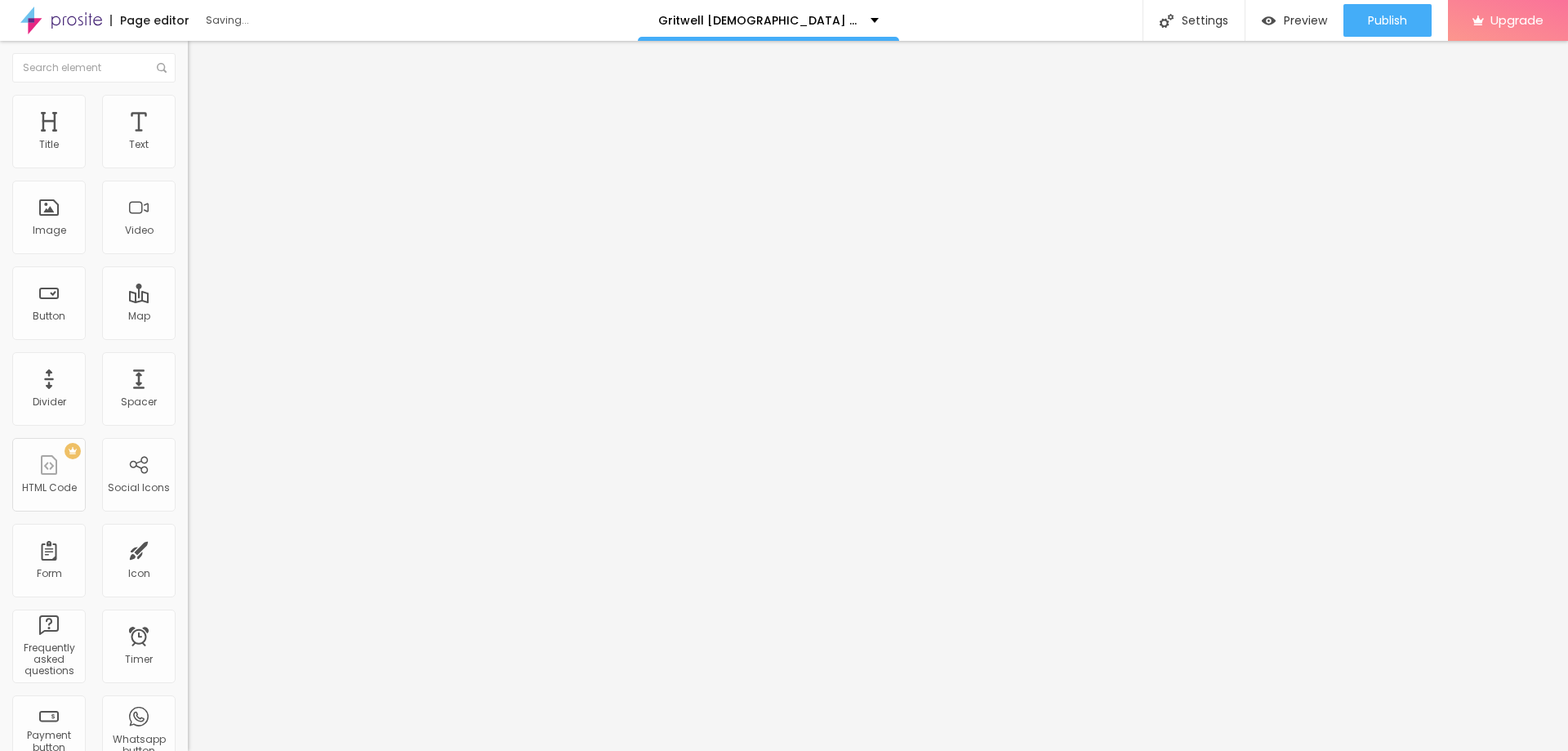
type input "59"
type input "61"
type input "67"
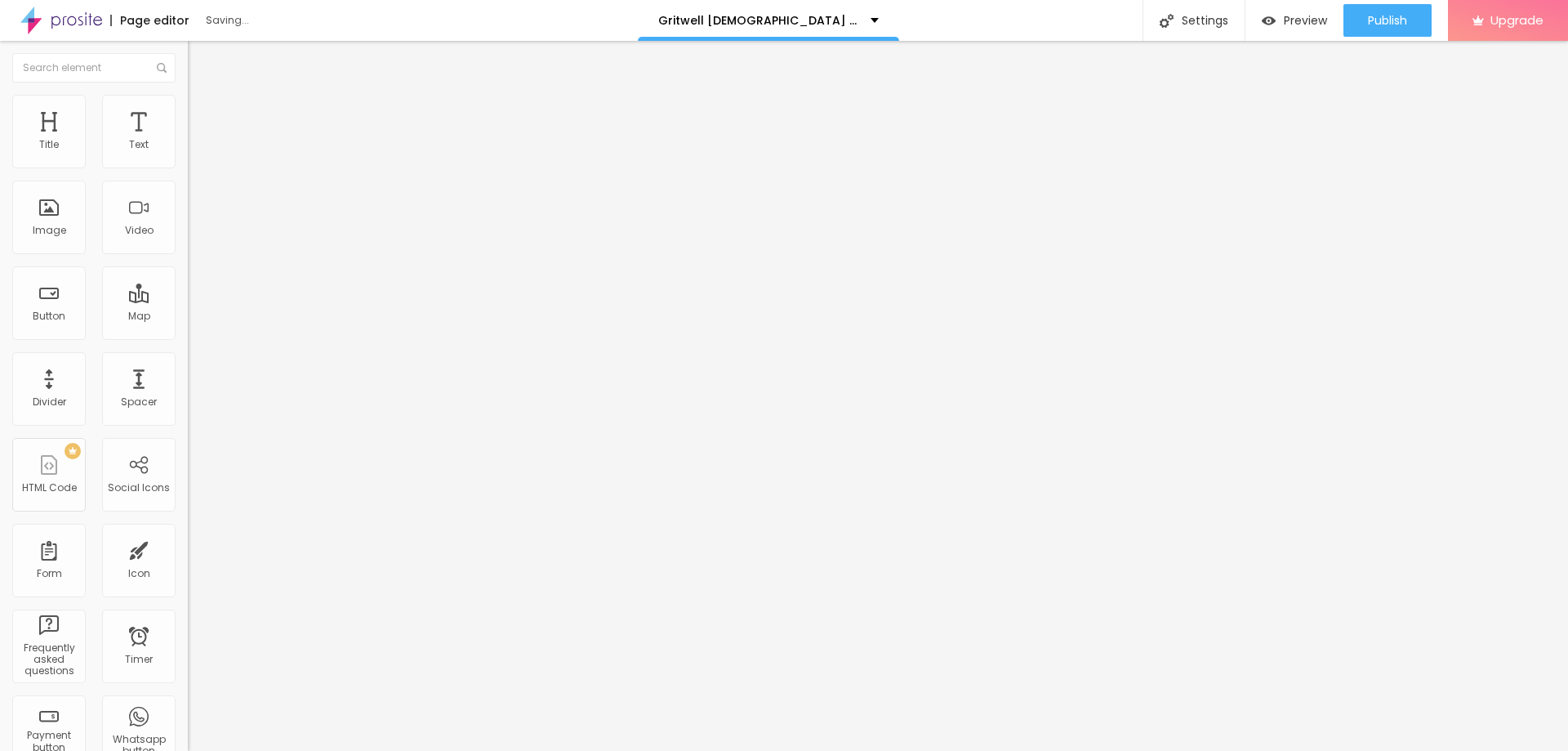
type input "69"
type input "74"
type input "82"
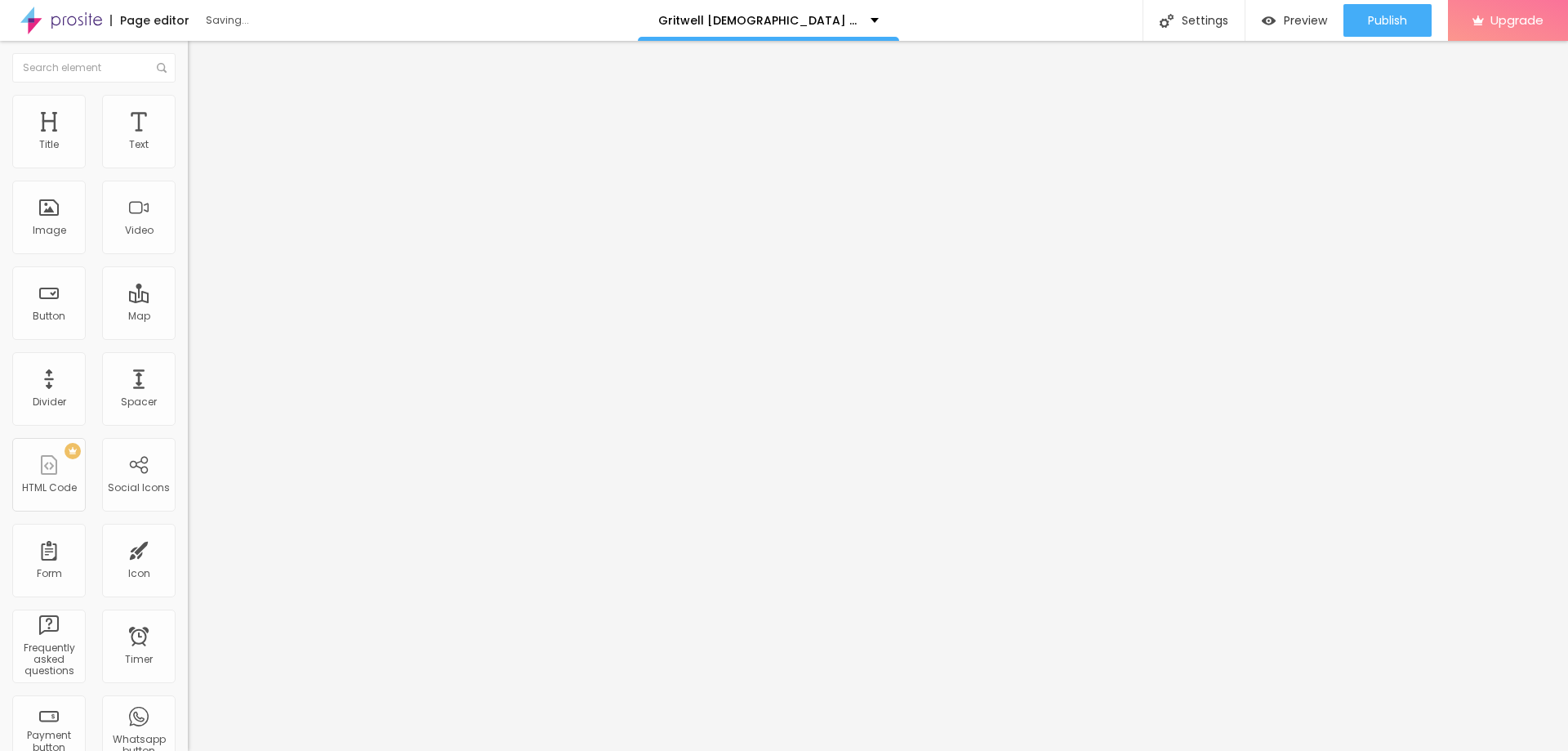
type input "82"
type input "89"
type input "94"
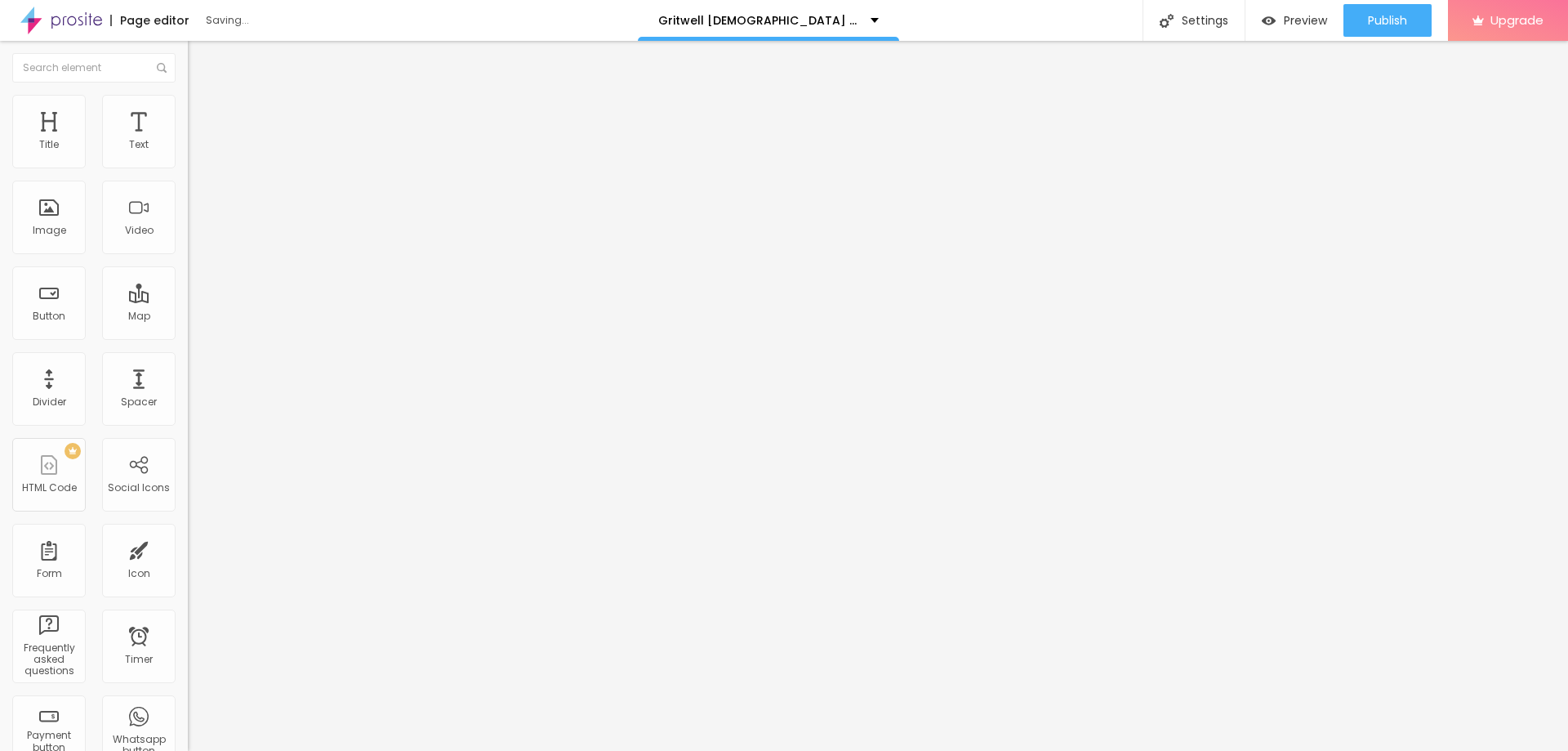
type input "95"
type input "100"
type input "102"
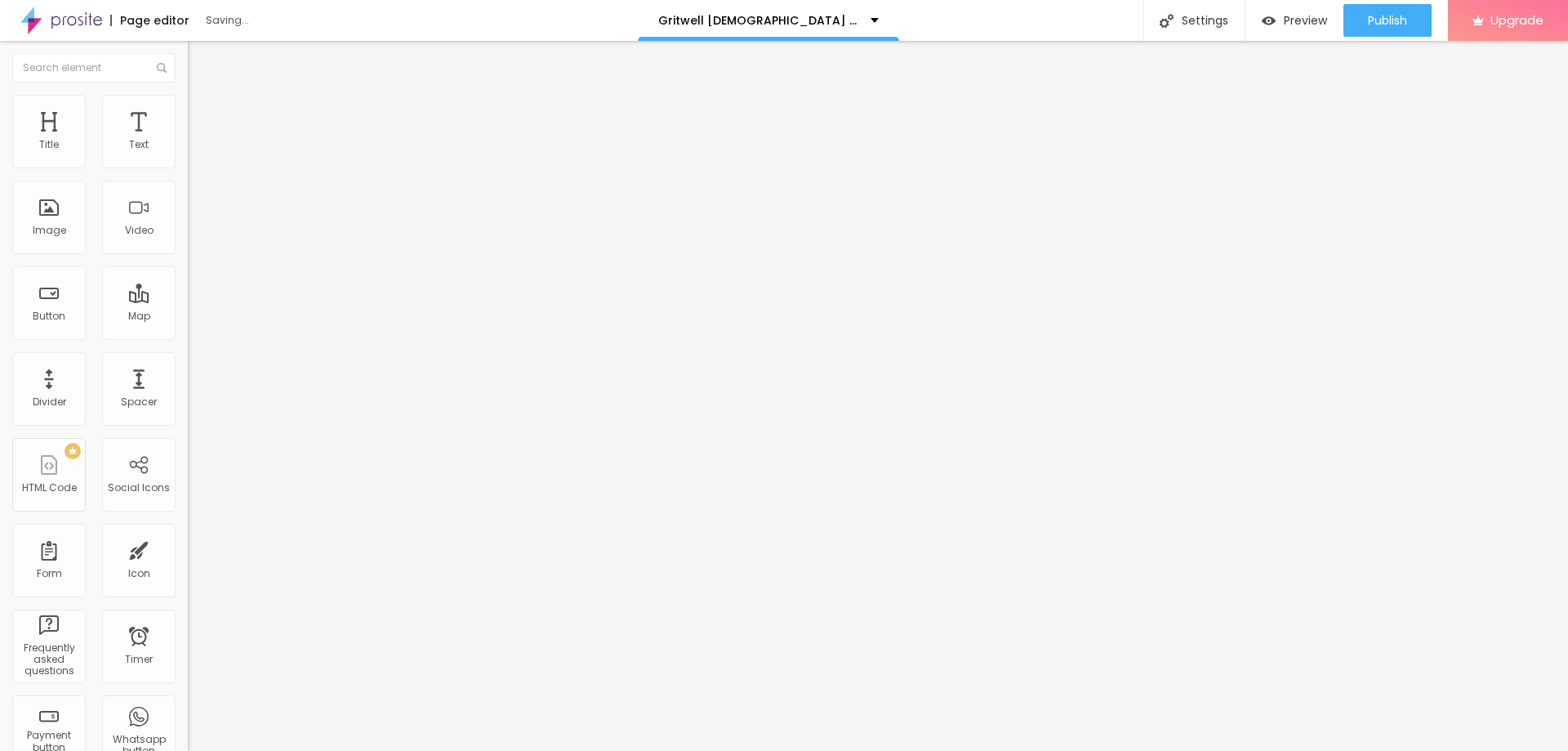
type input "102"
type input "107"
type input "110"
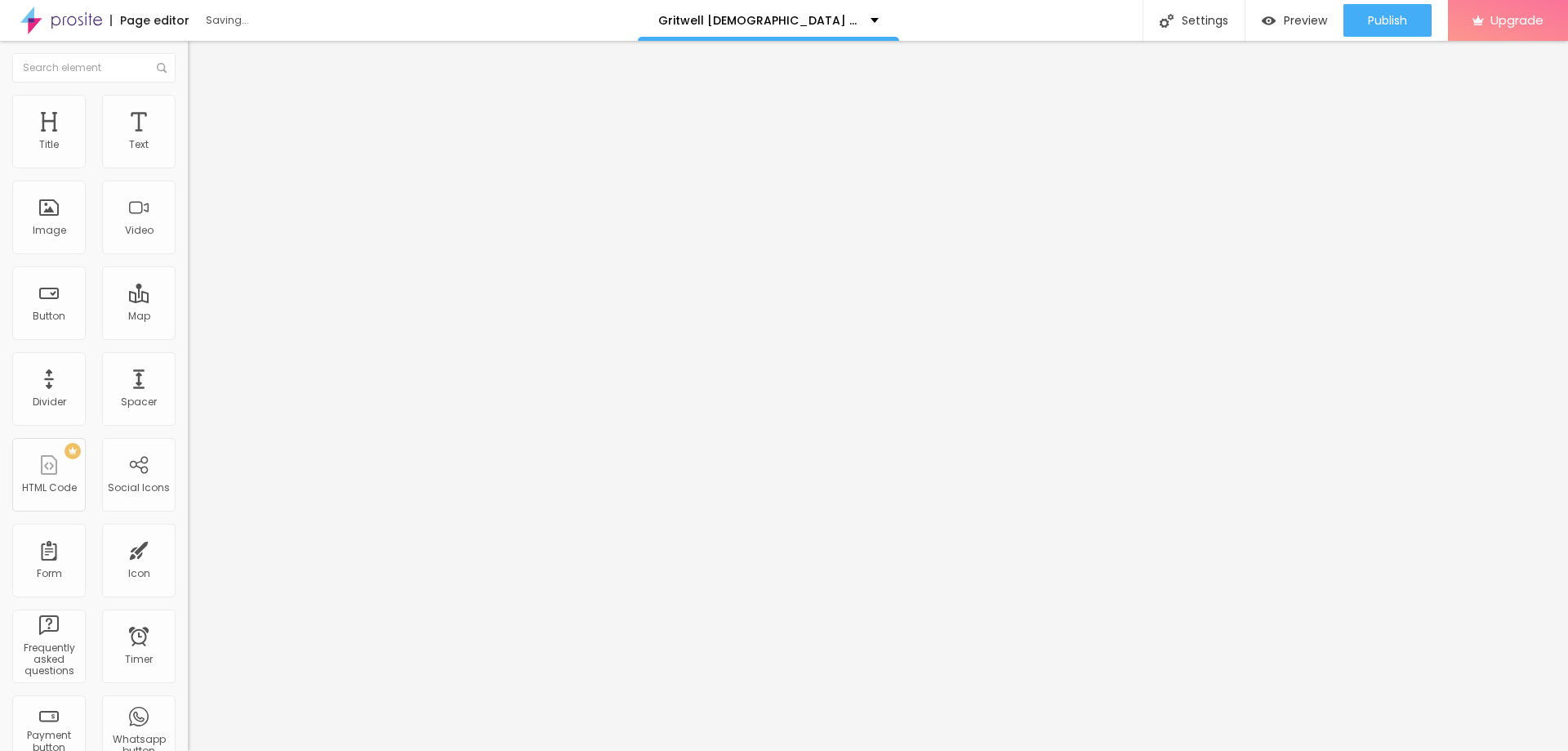
type input "114"
type input "118"
type input "120"
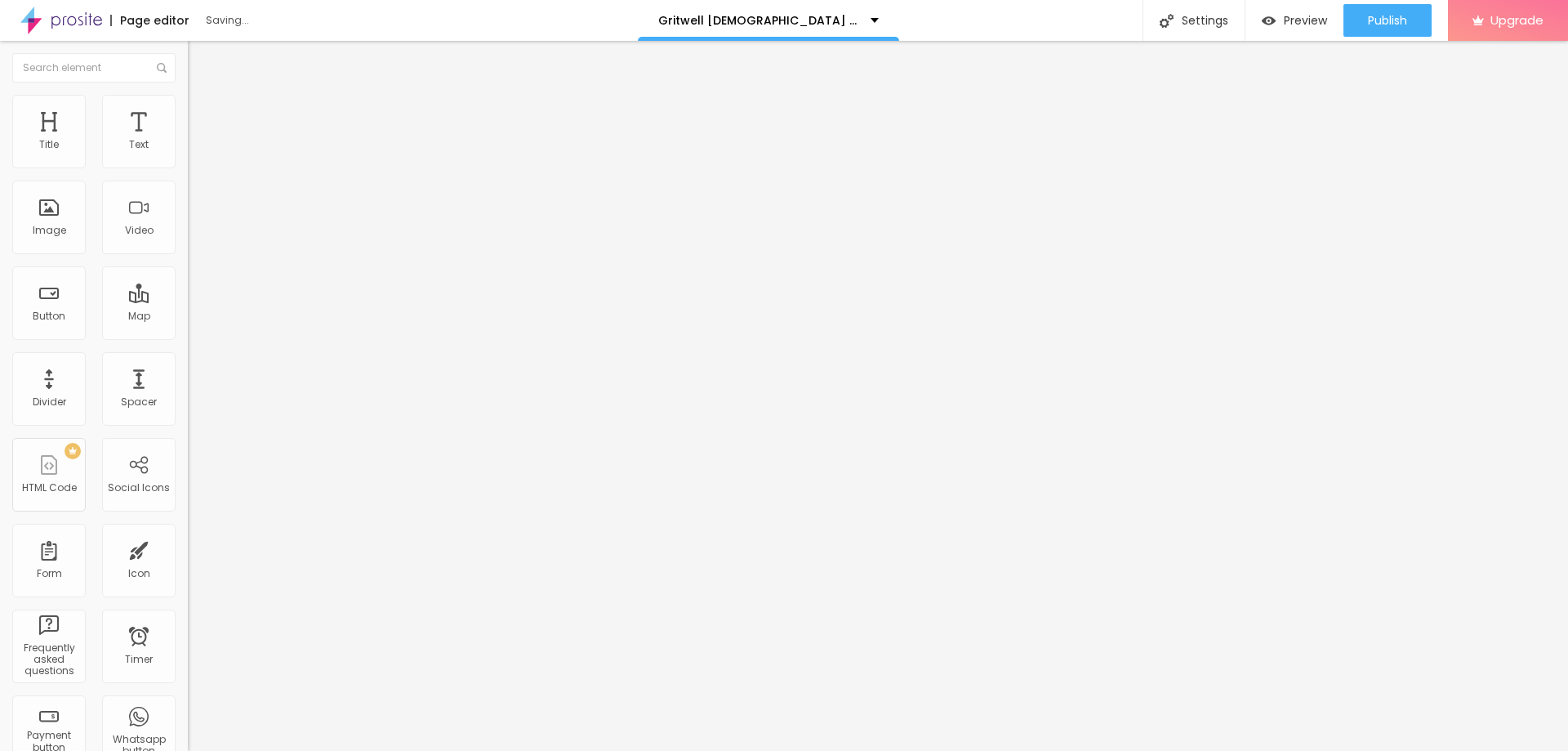
type input "120"
type input "123"
type input "125"
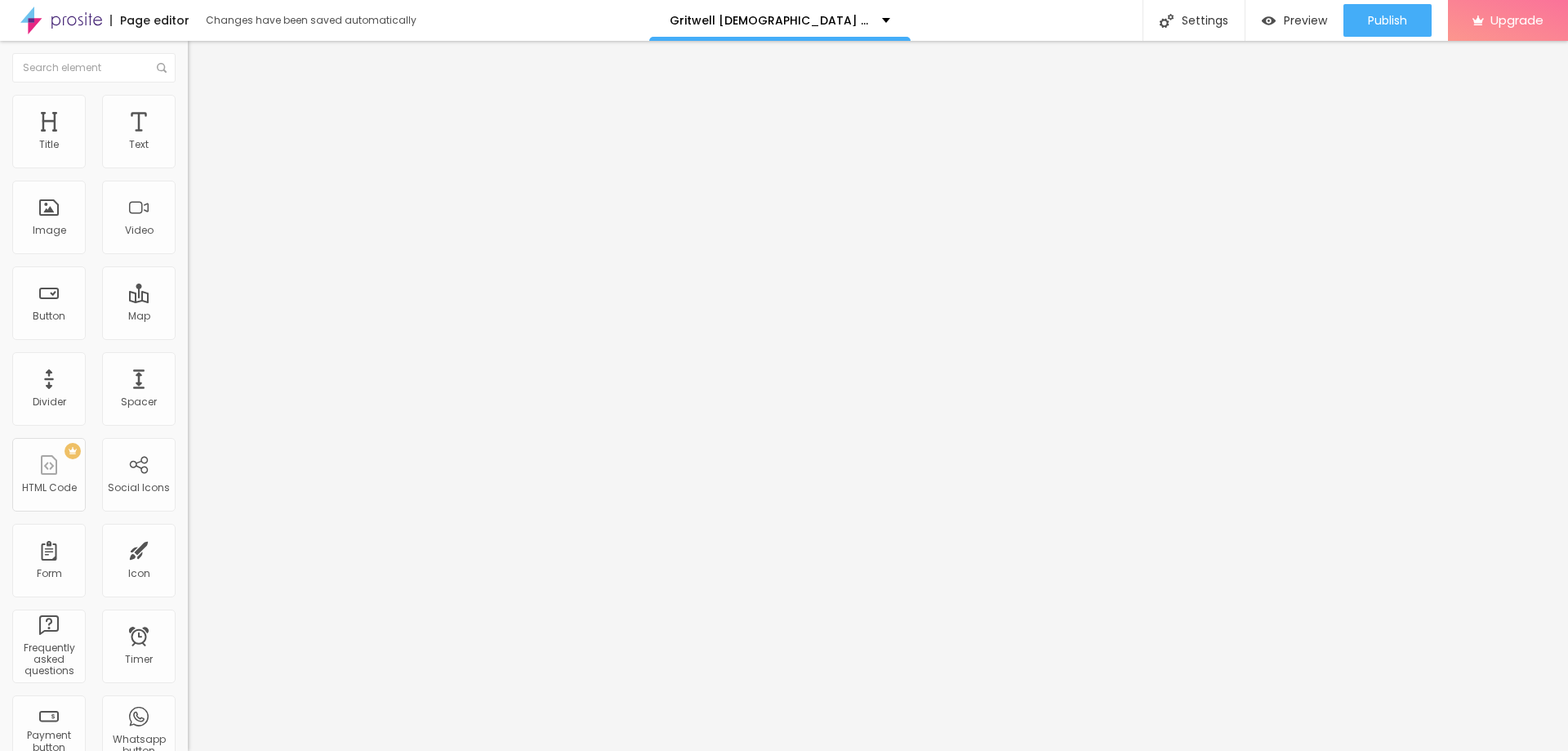
type input "128"
type input "133"
type input "137"
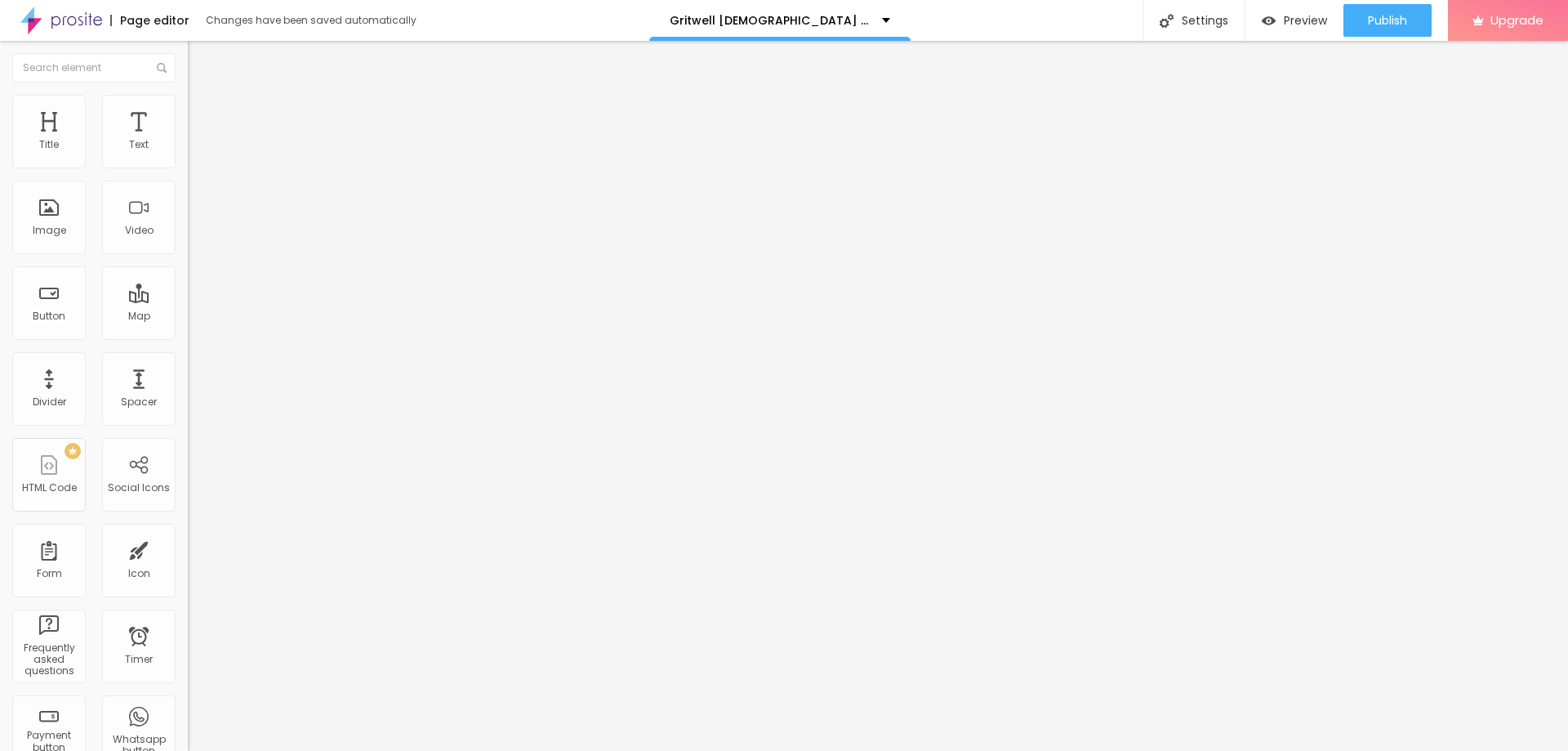
type input "137"
type input "140"
type input "145"
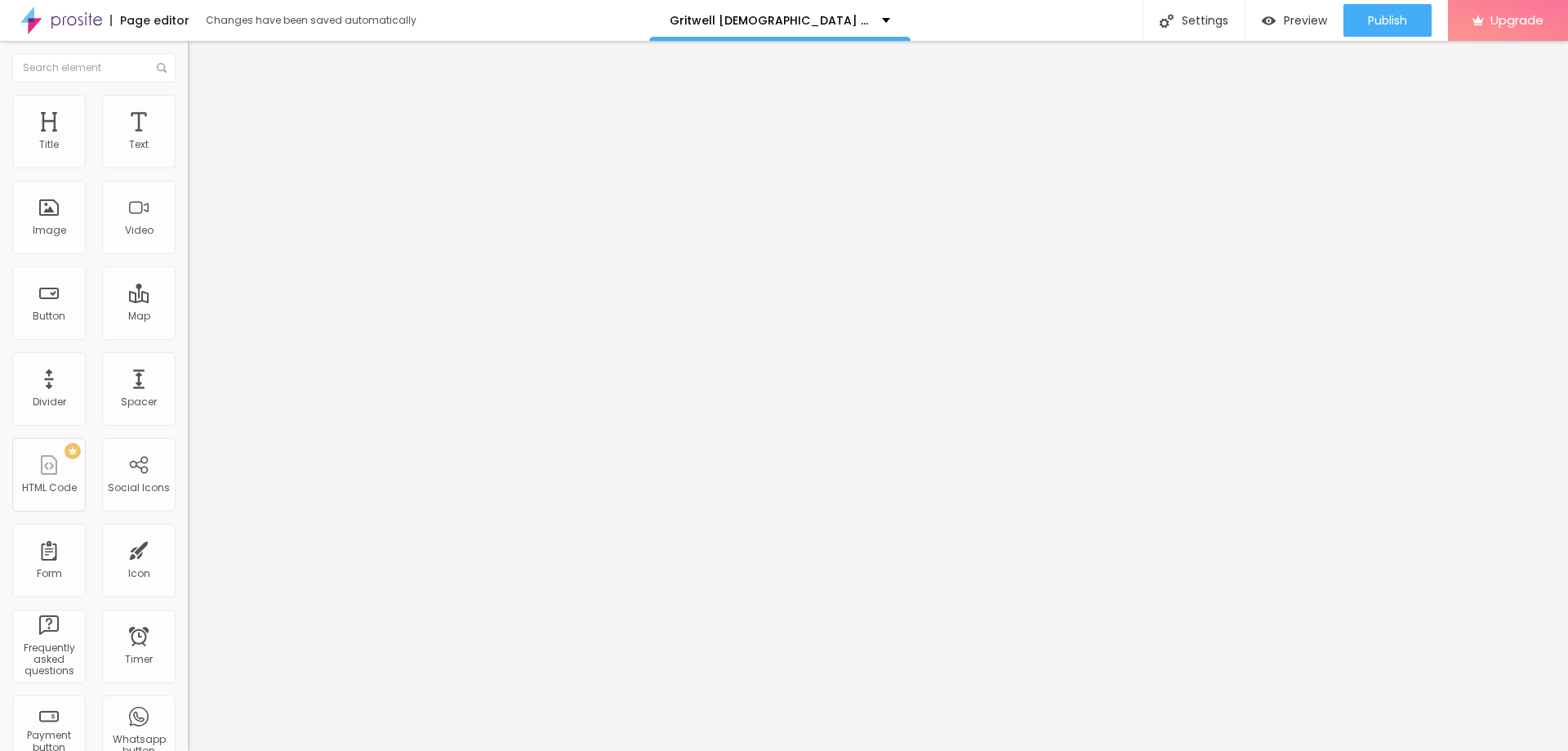
type input "146"
type input "150"
type input "155"
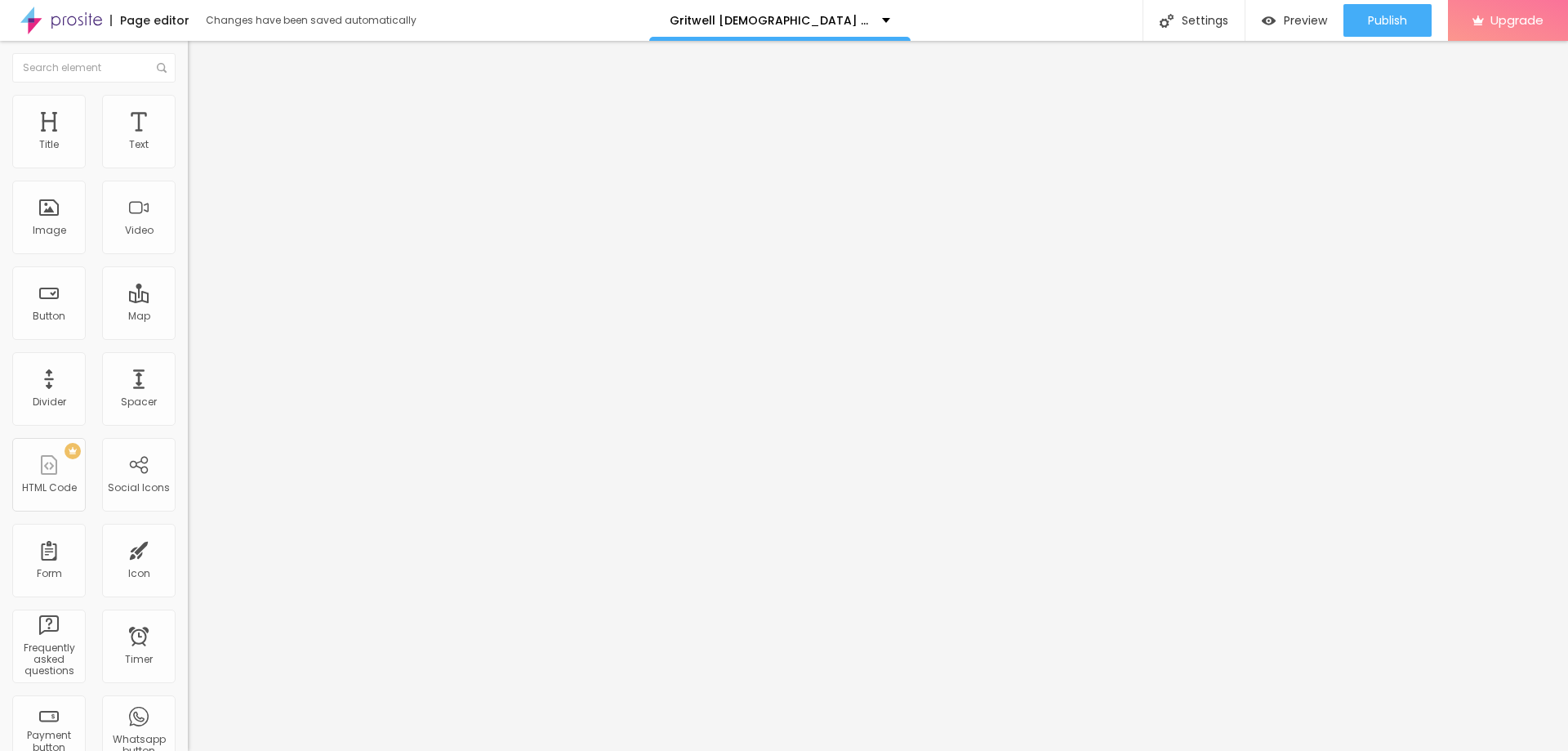
type input "155"
type input "156"
type input "158"
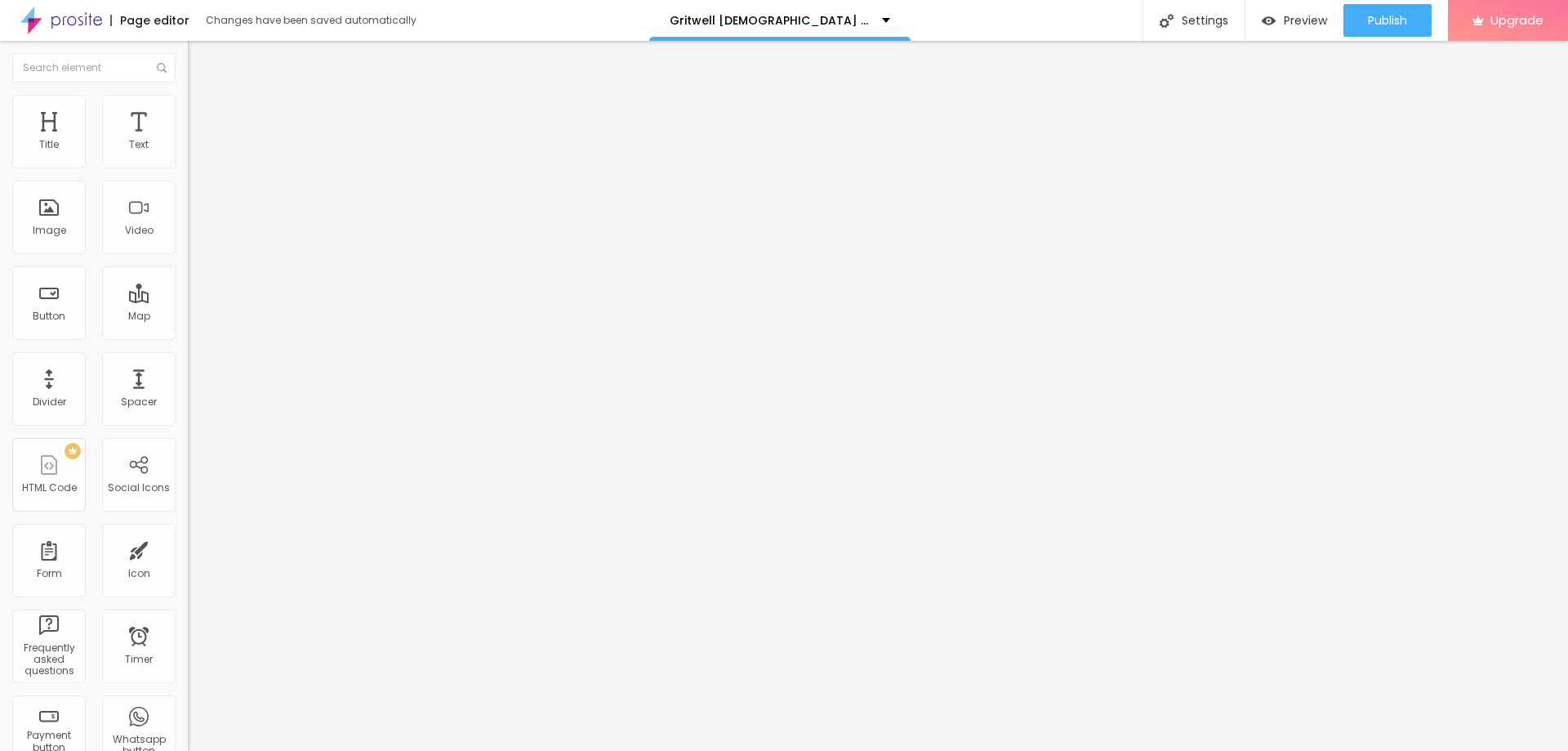
type input "160"
type input "163"
type input "166"
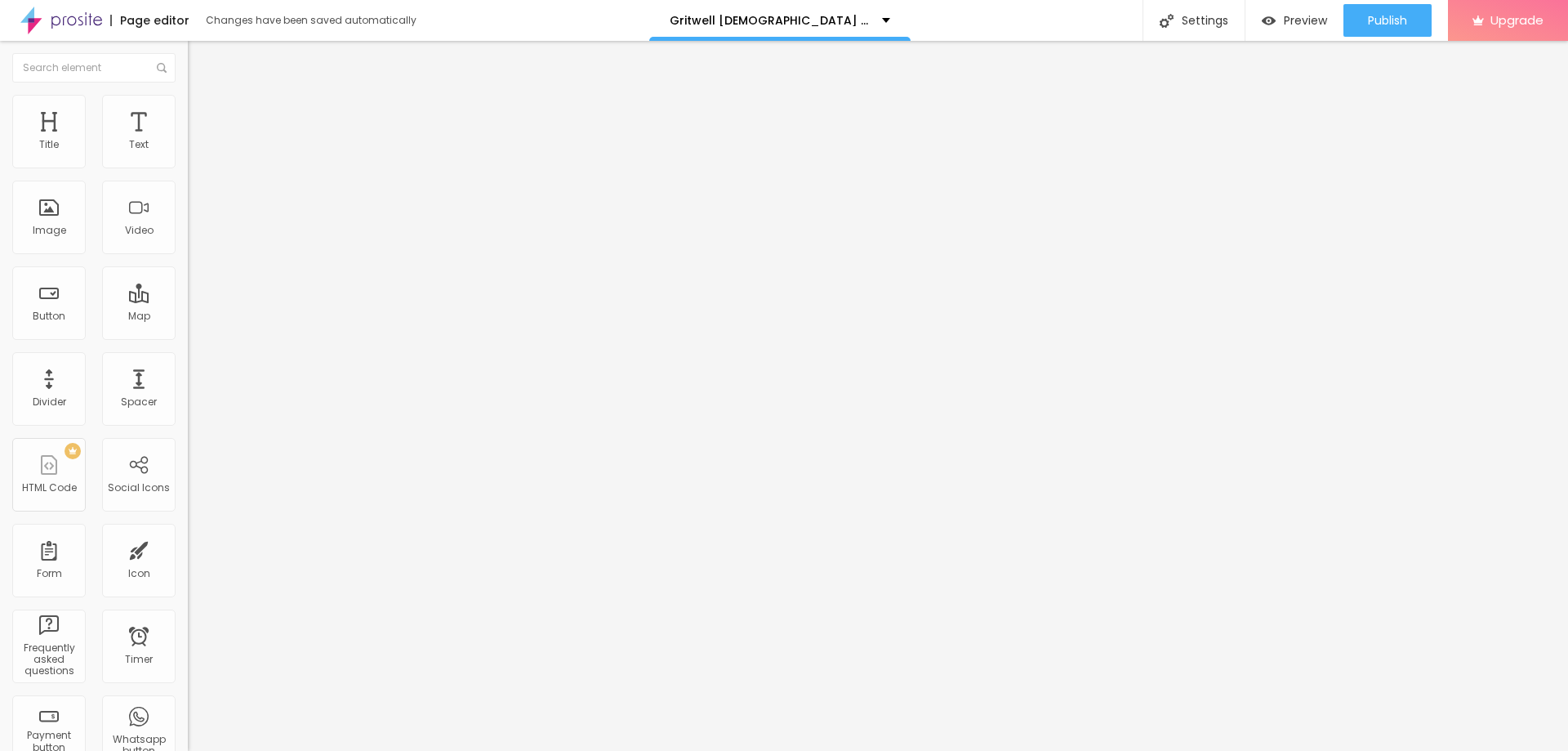
type input "166"
type input "168"
type input "171"
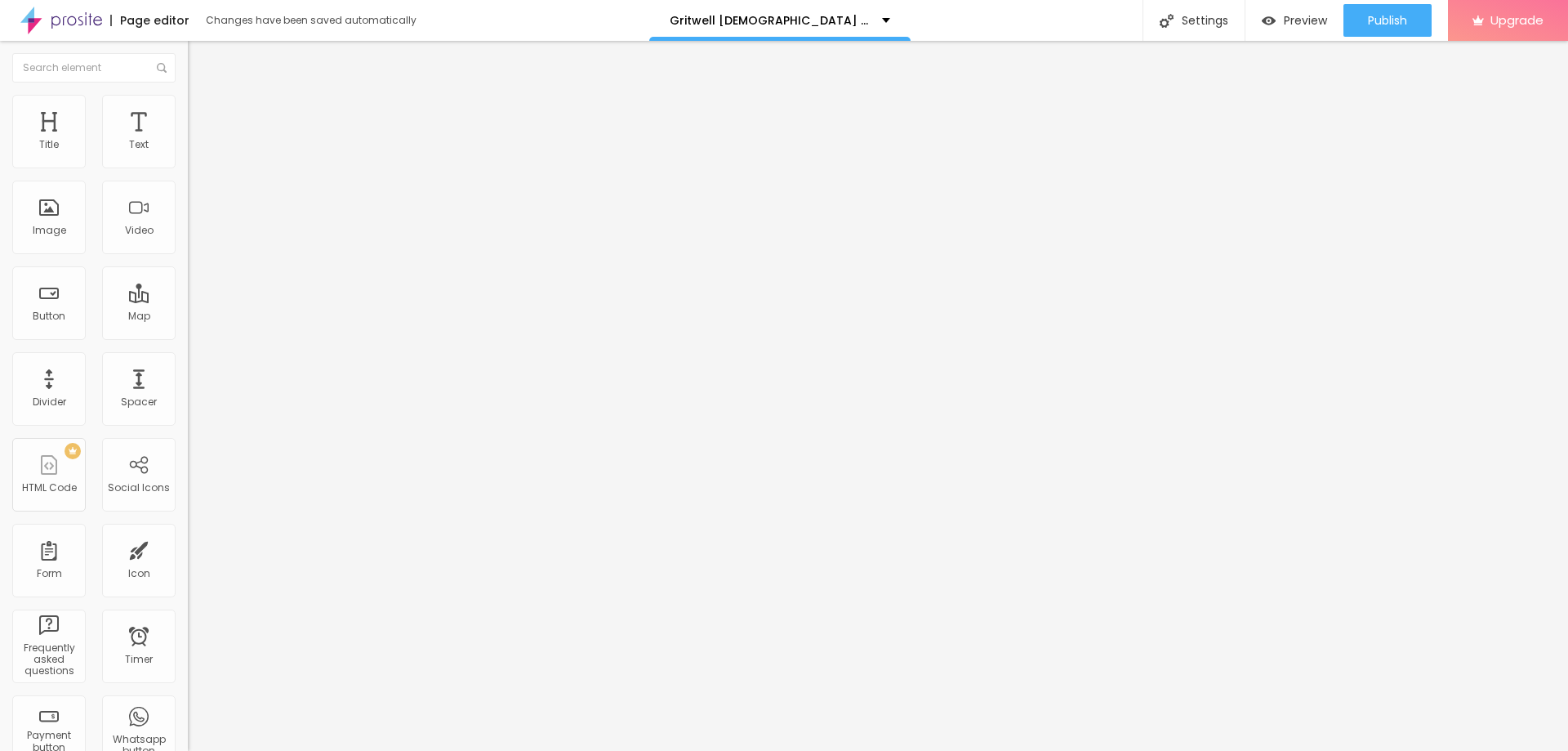
type input "174"
type input "178"
type input "179"
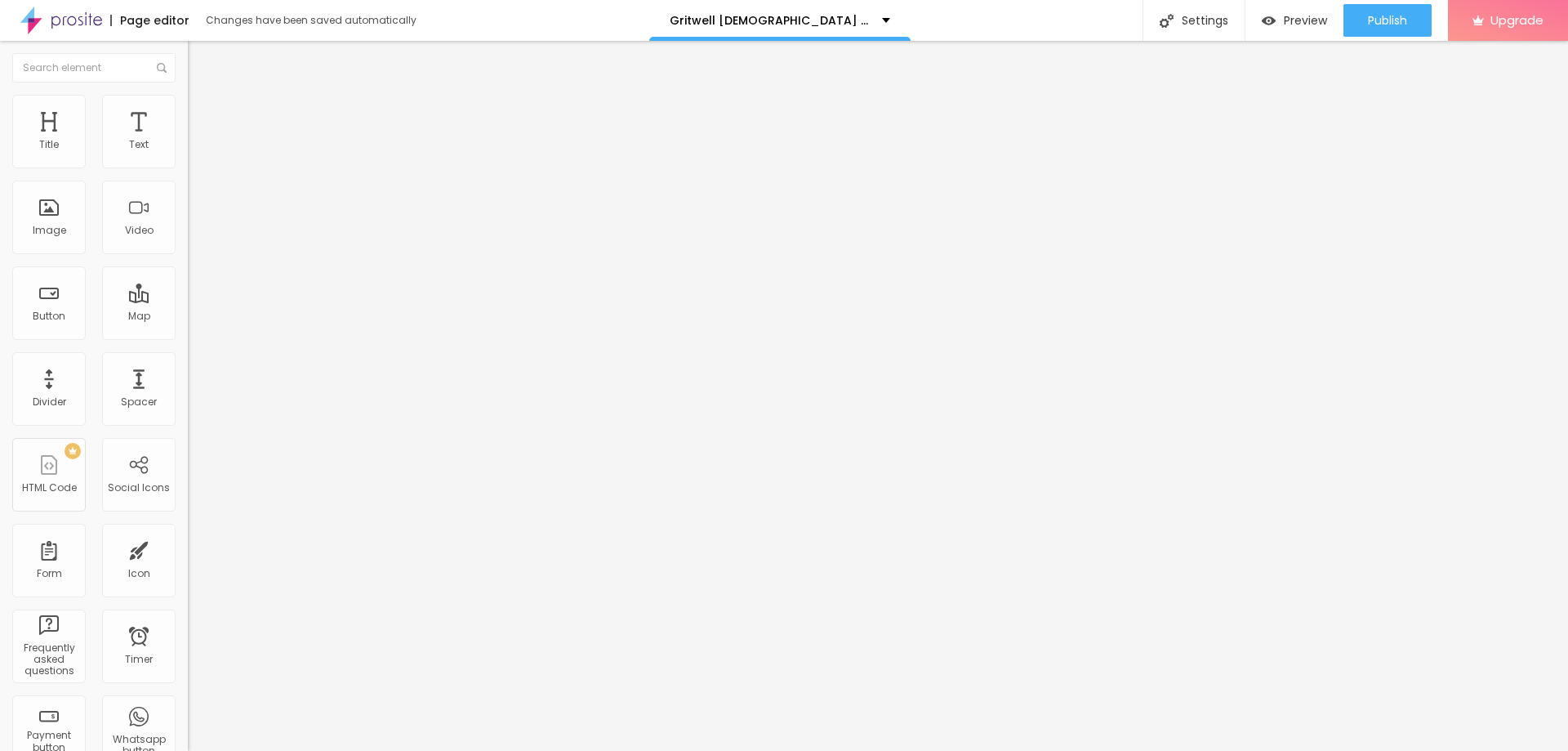
type input "179"
type input "183"
type input "189"
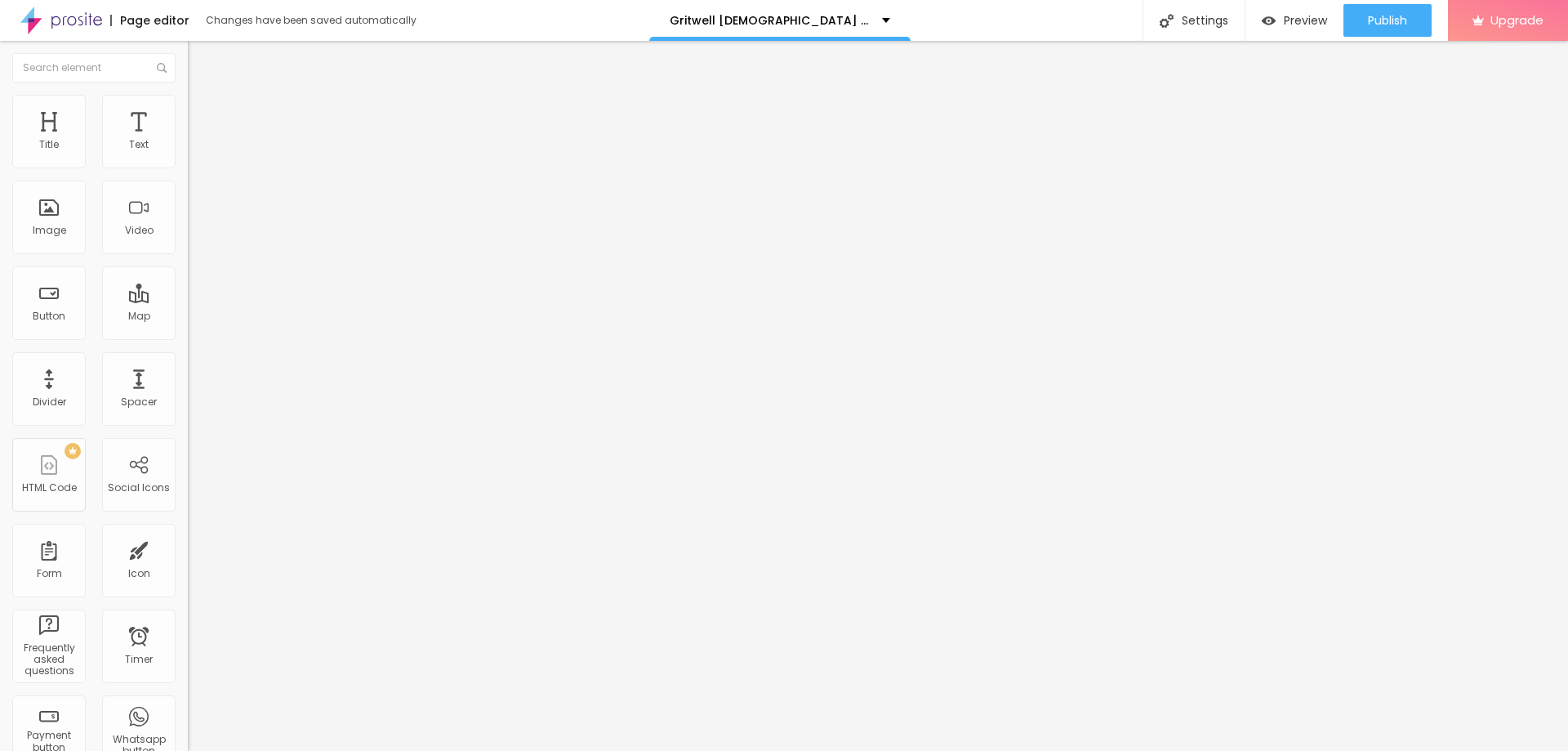
type input "191"
type input "196"
drag, startPoint x: 41, startPoint y: 202, endPoint x: 136, endPoint y: 214, distance: 95.8
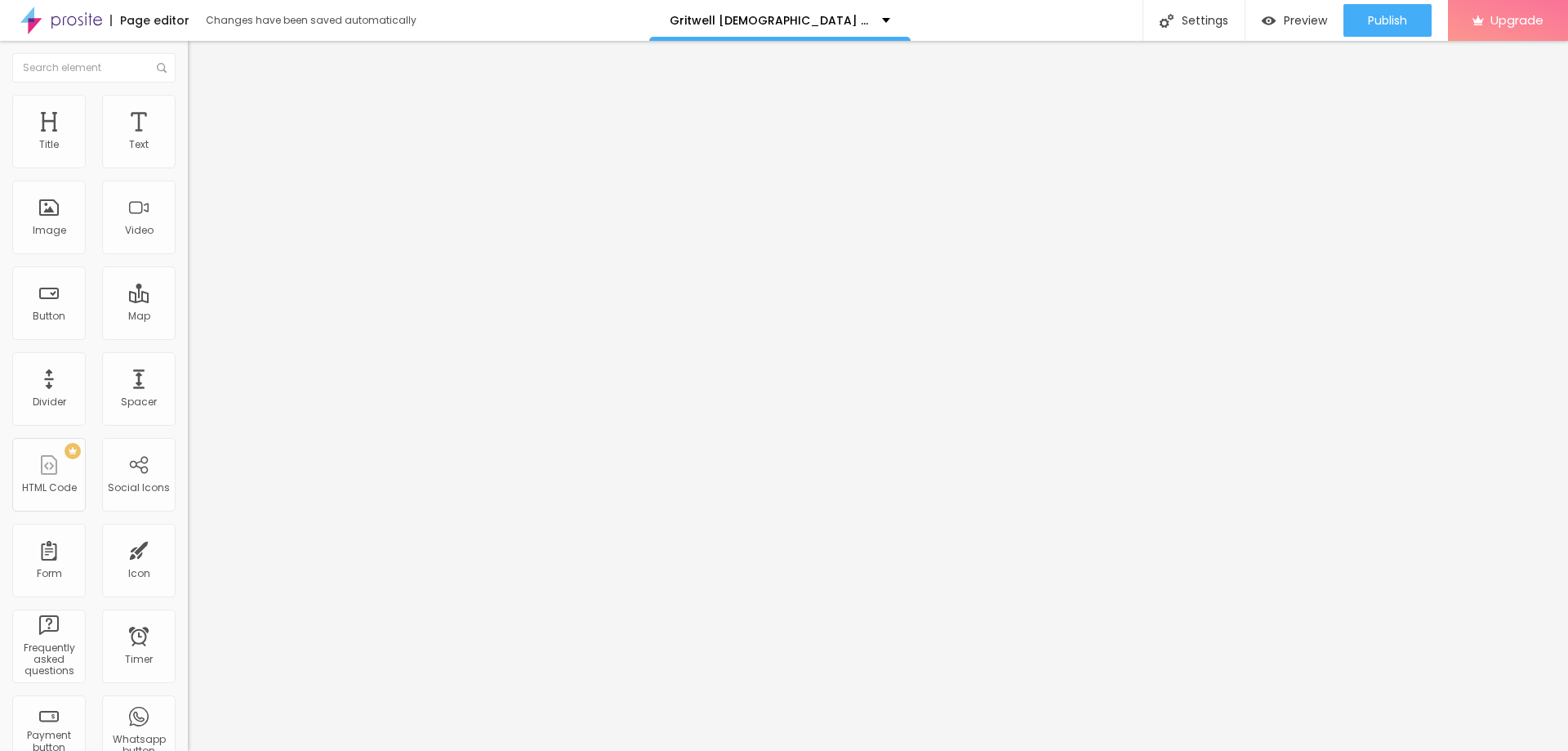
type input "196"
click at [188, 359] on input "range" at bounding box center [241, 365] width 106 height 13
click at [188, 124] on li "Advanced" at bounding box center [282, 119] width 188 height 16
type input "4"
drag, startPoint x: 41, startPoint y: 157, endPoint x: 39, endPoint y: 180, distance: 23.1
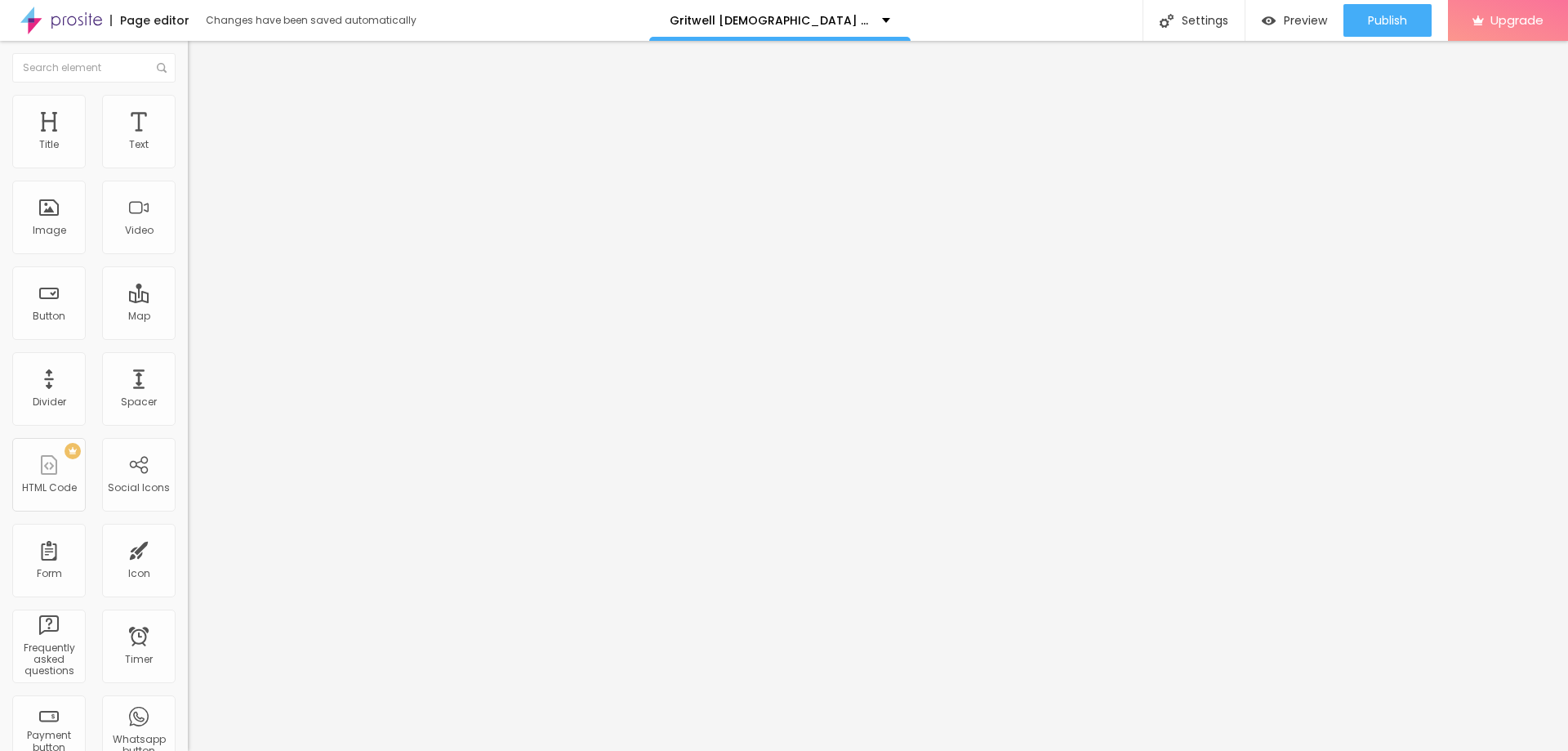
click at [188, 317] on input "range" at bounding box center [241, 324] width 106 height 13
drag, startPoint x: 47, startPoint y: 190, endPoint x: 30, endPoint y: 194, distance: 17.5
click at [188, 549] on input "range" at bounding box center [241, 555] width 106 height 13
click at [188, 600] on input "text" at bounding box center [285, 608] width 196 height 16
click at [188, 703] on div at bounding box center [282, 703] width 188 height 0
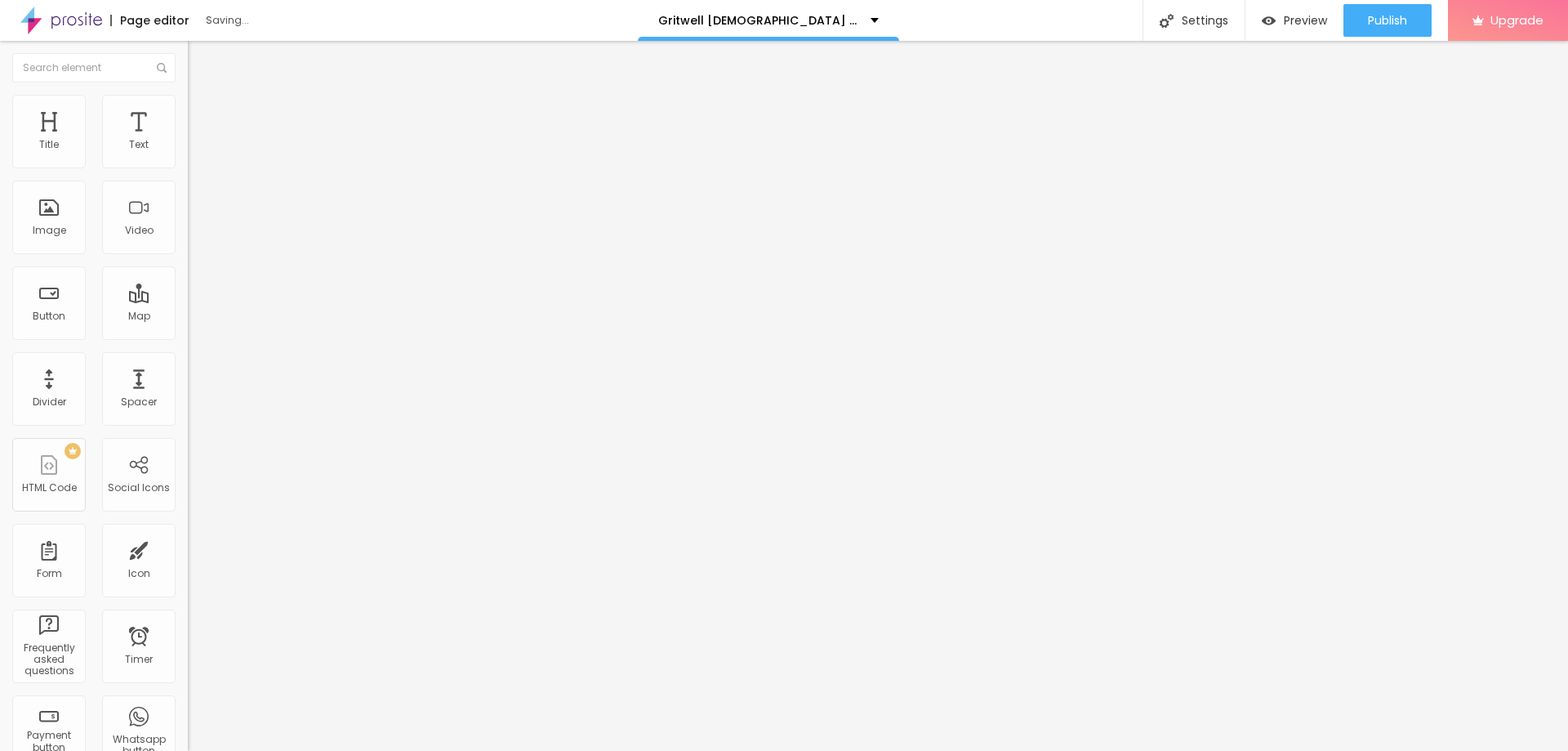
click at [188, 713] on div at bounding box center [282, 713] width 188 height 0
click at [188, 723] on div at bounding box center [282, 723] width 188 height 0
click at [188, 703] on div at bounding box center [282, 703] width 188 height 0
click at [188, 713] on div at bounding box center [282, 713] width 188 height 0
click at [188, 723] on div at bounding box center [282, 723] width 188 height 0
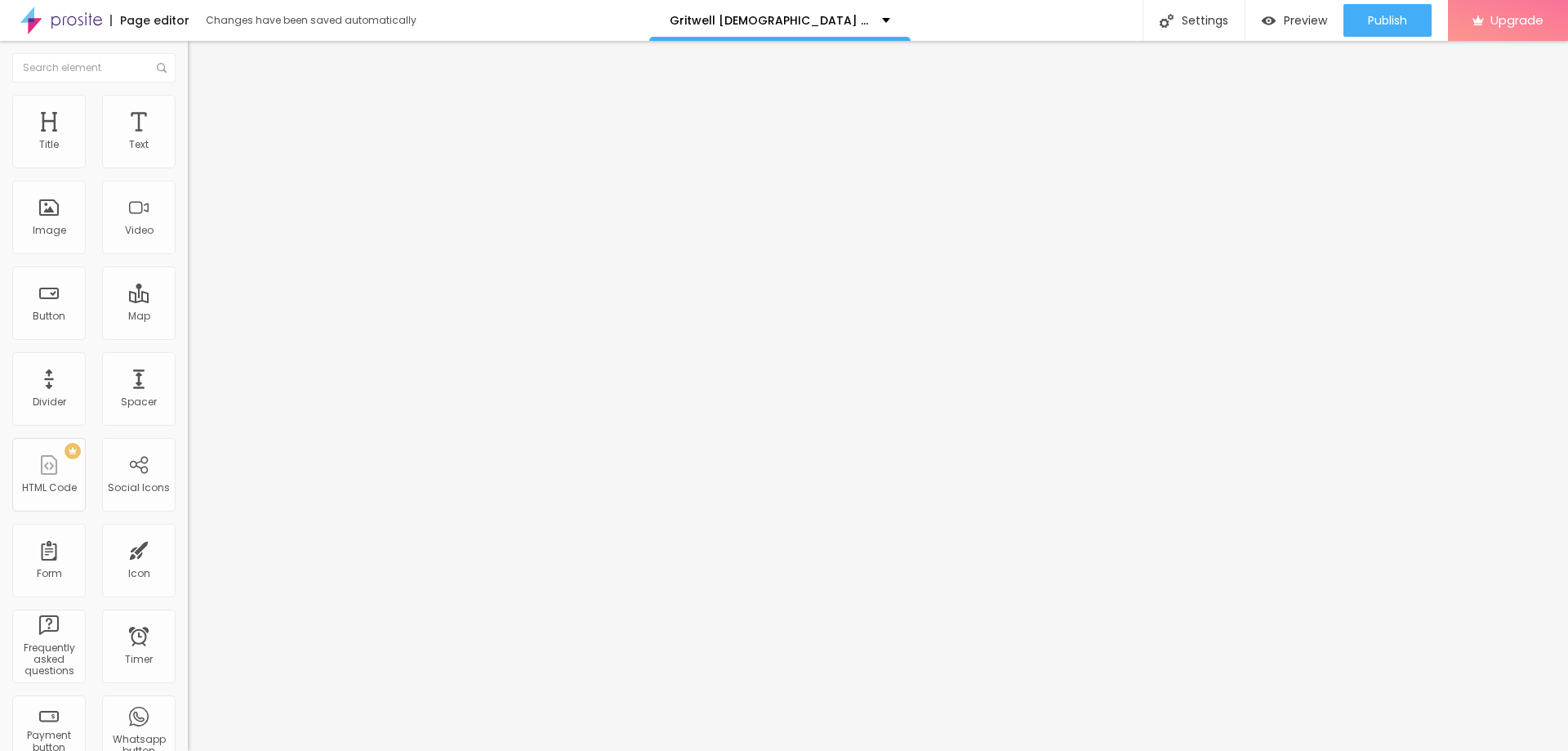
click at [200, 59] on img "button" at bounding box center [207, 59] width 13 height 13
click at [56, 148] on div "Title" at bounding box center [49, 144] width 20 height 12
click at [200, 61] on img "button" at bounding box center [207, 59] width 13 height 13
click at [201, 140] on span "Heading 1" at bounding box center [241, 129] width 80 height 23
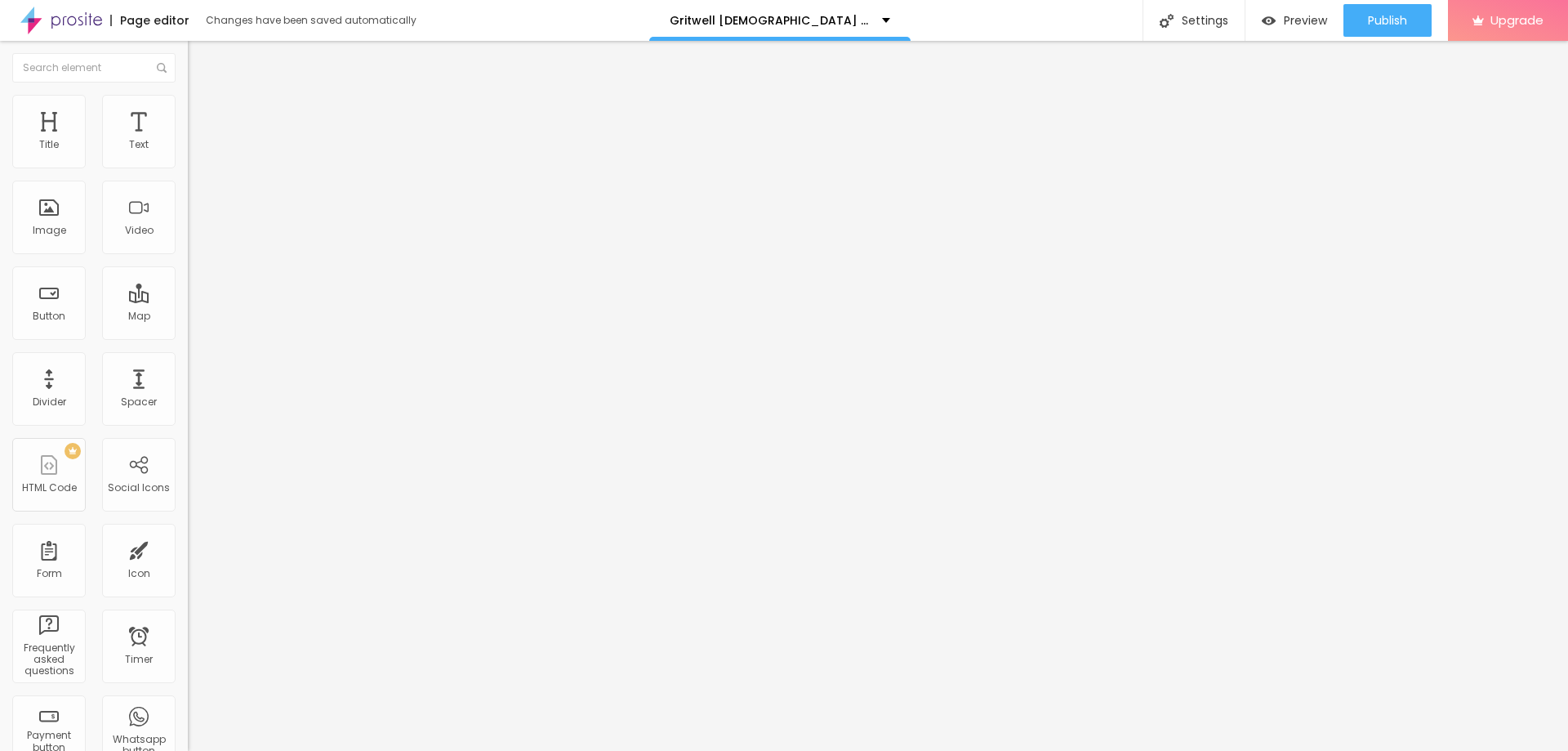
click at [188, 154] on span "Heading 2" at bounding box center [224, 144] width 74 height 20
click at [188, 140] on span "Heading 1" at bounding box center [228, 129] width 80 height 23
click at [201, 140] on span "Heading 1" at bounding box center [241, 129] width 80 height 23
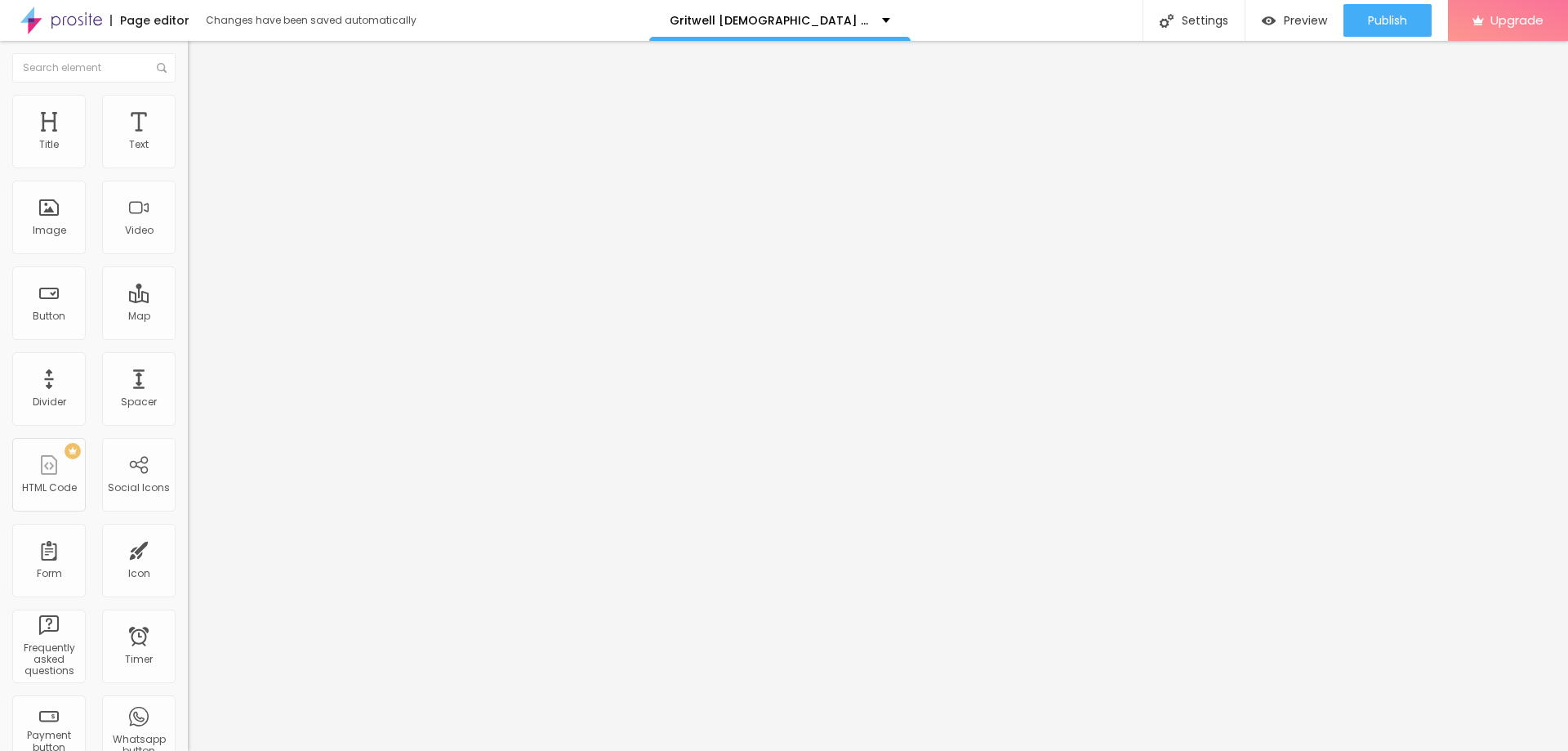
click at [201, 140] on span "Heading 1" at bounding box center [241, 129] width 80 height 23
click at [188, 154] on span "Heading 2" at bounding box center [224, 144] width 74 height 20
click at [1379, 23] on span "Publish" at bounding box center [1388, 20] width 39 height 13
click at [188, 57] on button "Edit Text" at bounding box center [282, 59] width 188 height 37
click at [51, 236] on div "Image" at bounding box center [49, 231] width 34 height 12
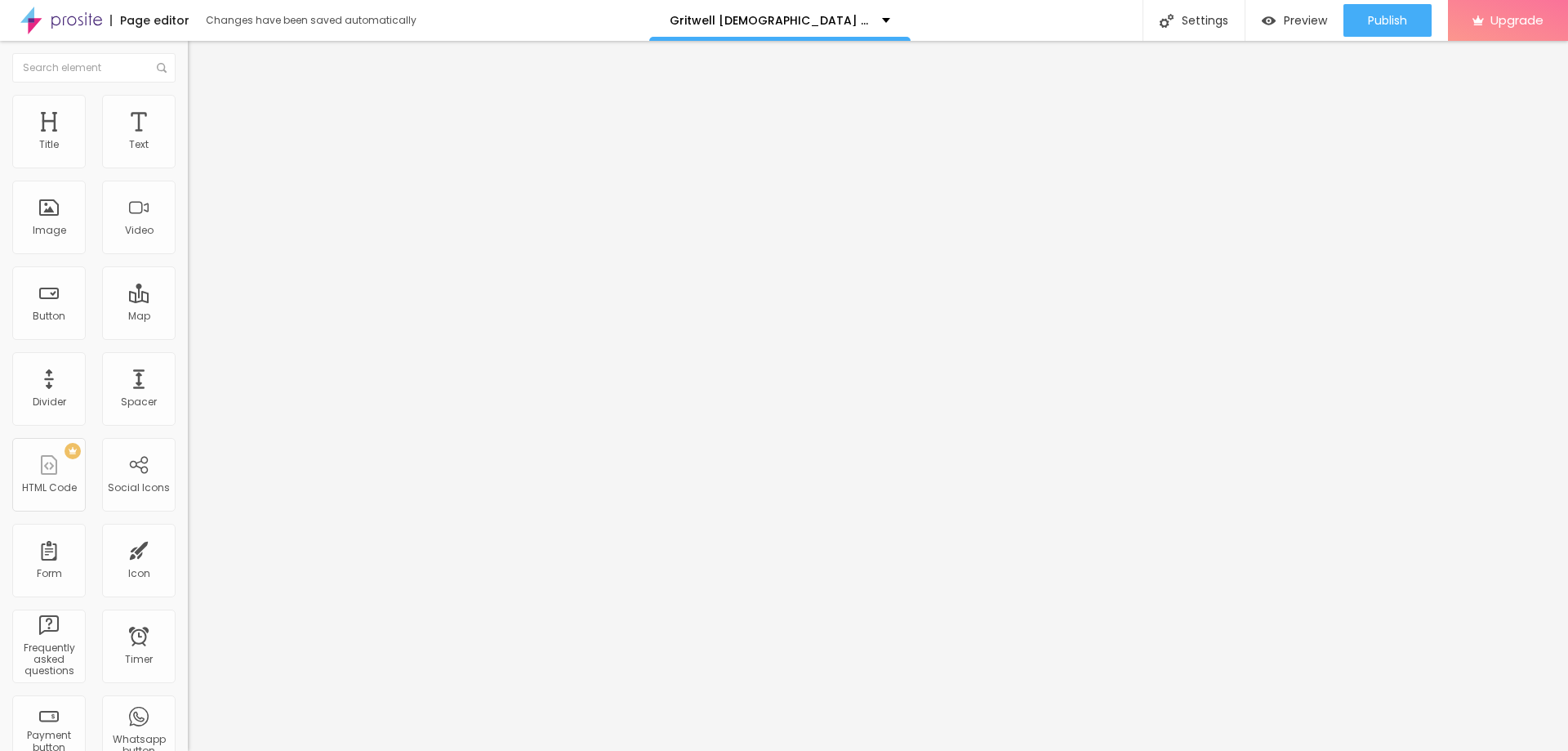
click at [188, 140] on span "Add image" at bounding box center [221, 133] width 67 height 14
